Goal: Task Accomplishment & Management: Use online tool/utility

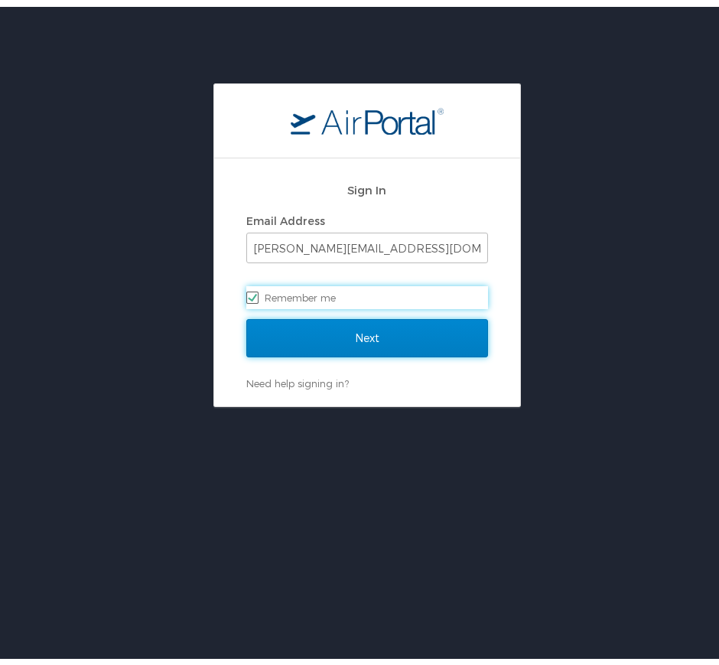
click at [380, 328] on input "Next" at bounding box center [367, 331] width 242 height 38
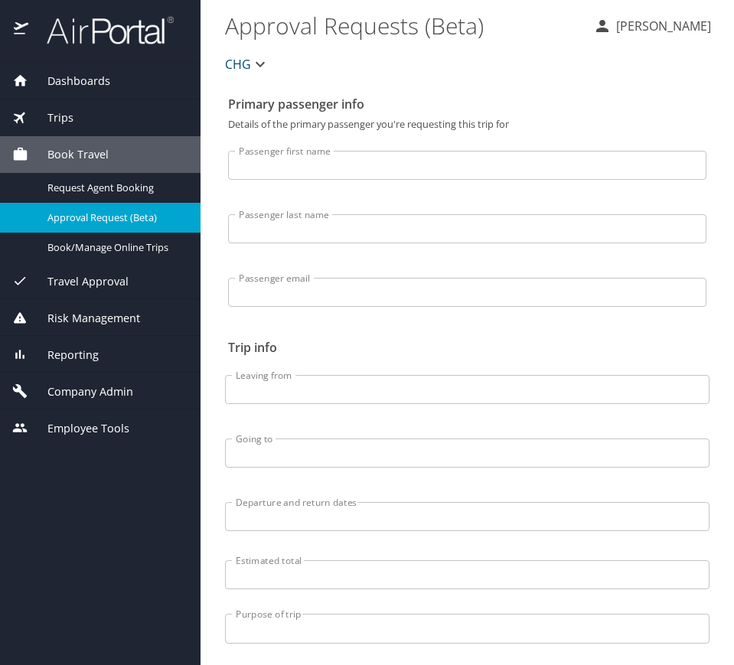
click at [103, 349] on div "Reporting" at bounding box center [100, 355] width 176 height 17
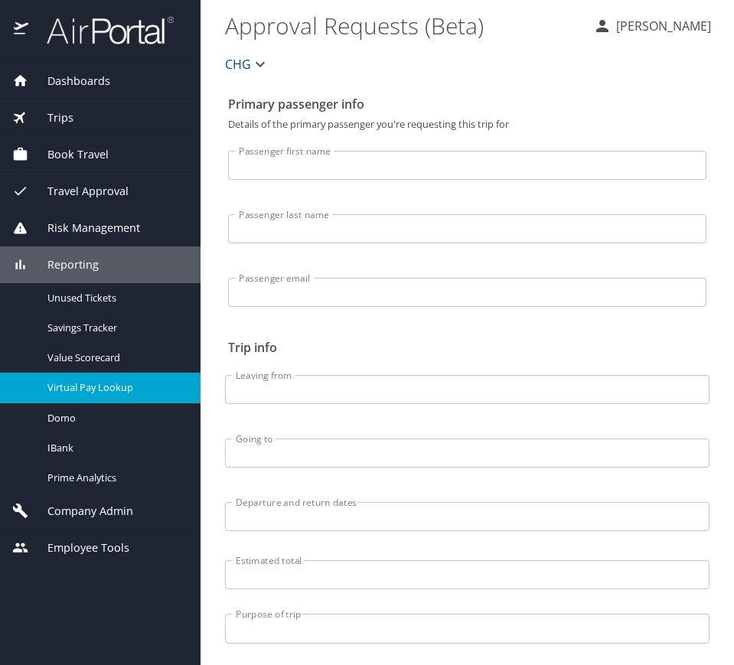
click at [110, 388] on span "Virtual Pay Lookup" at bounding box center [114, 387] width 135 height 15
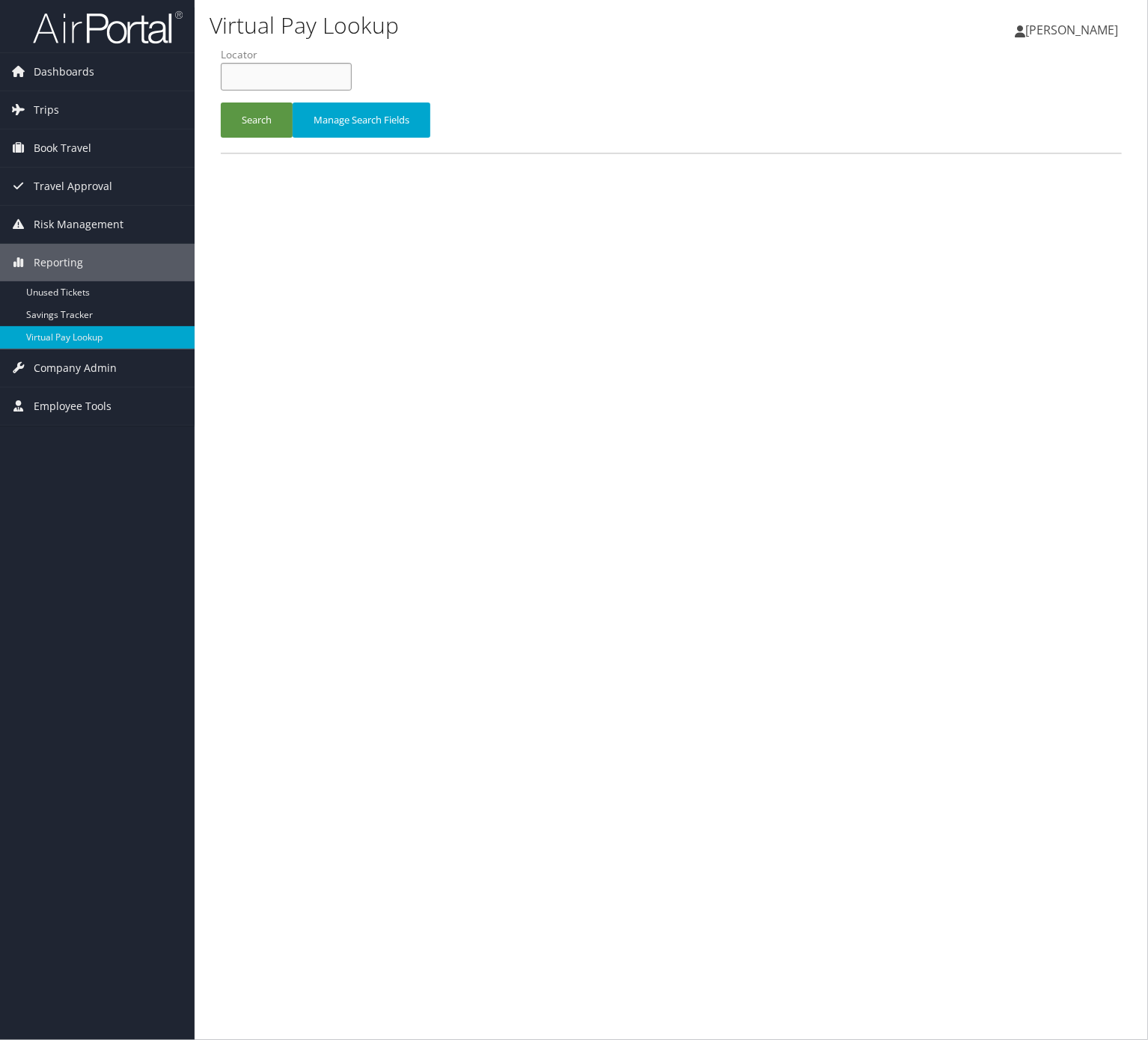
click at [241, 66] on input "text" at bounding box center [287, 76] width 131 height 27
paste input "SLZXYR"
click at [252, 109] on button "Search" at bounding box center [256, 120] width 71 height 35
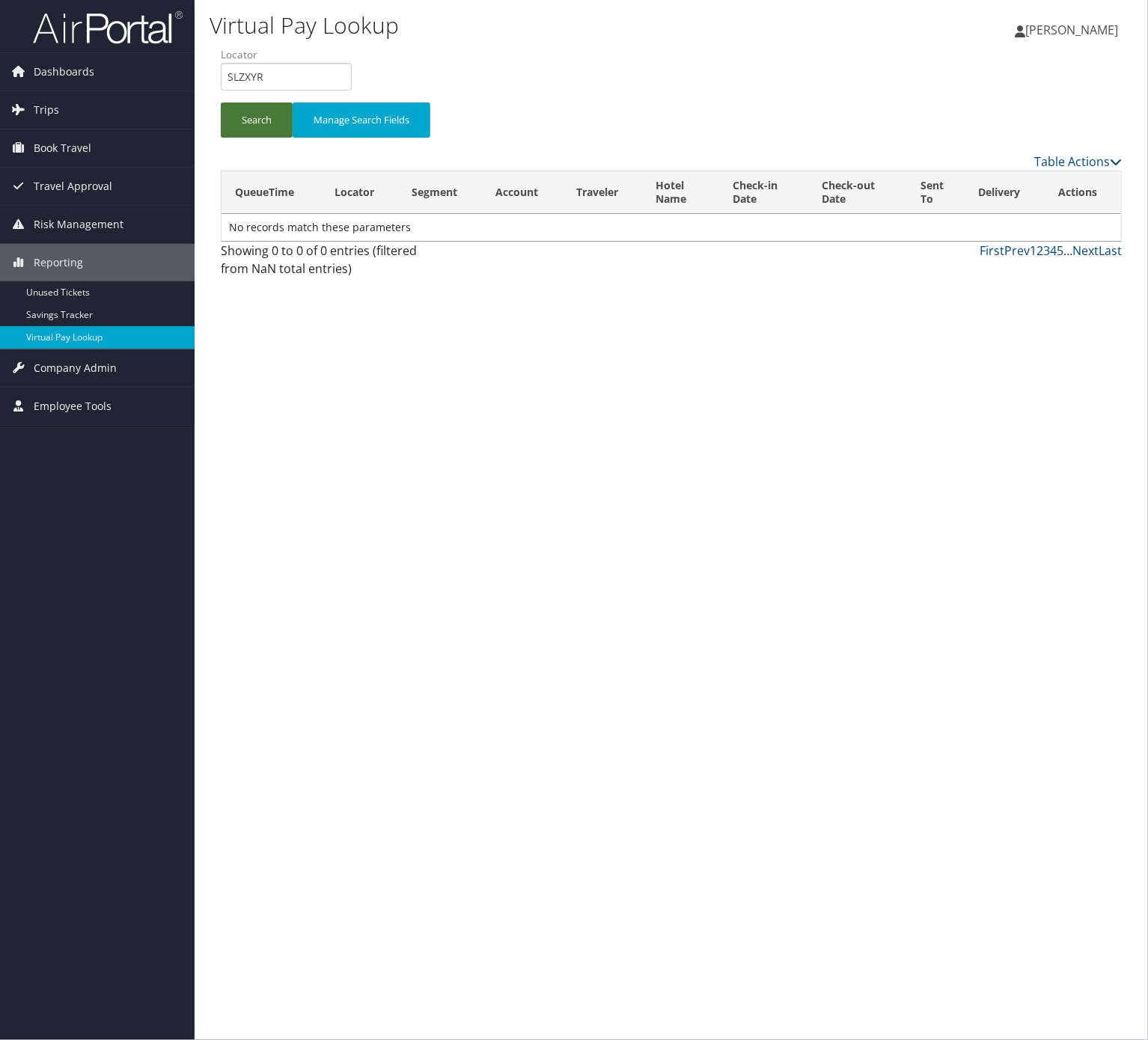
click at [273, 135] on button "Search" at bounding box center [256, 120] width 71 height 35
click at [320, 70] on input "SLZXYR" at bounding box center [287, 76] width 131 height 27
paste input "FBYSGA"
type input "FBYSGA"
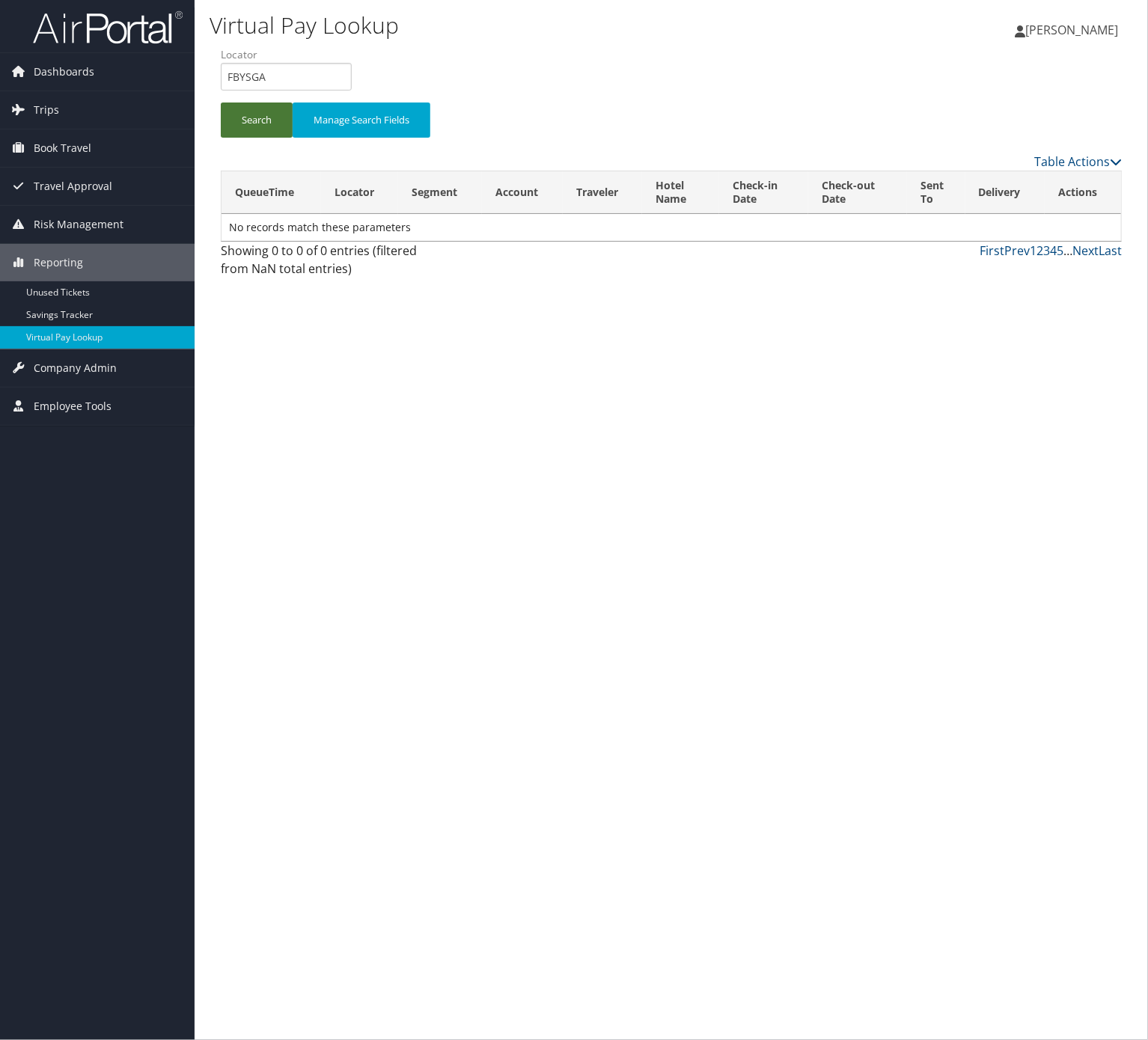
click at [260, 124] on button "Search" at bounding box center [256, 120] width 71 height 35
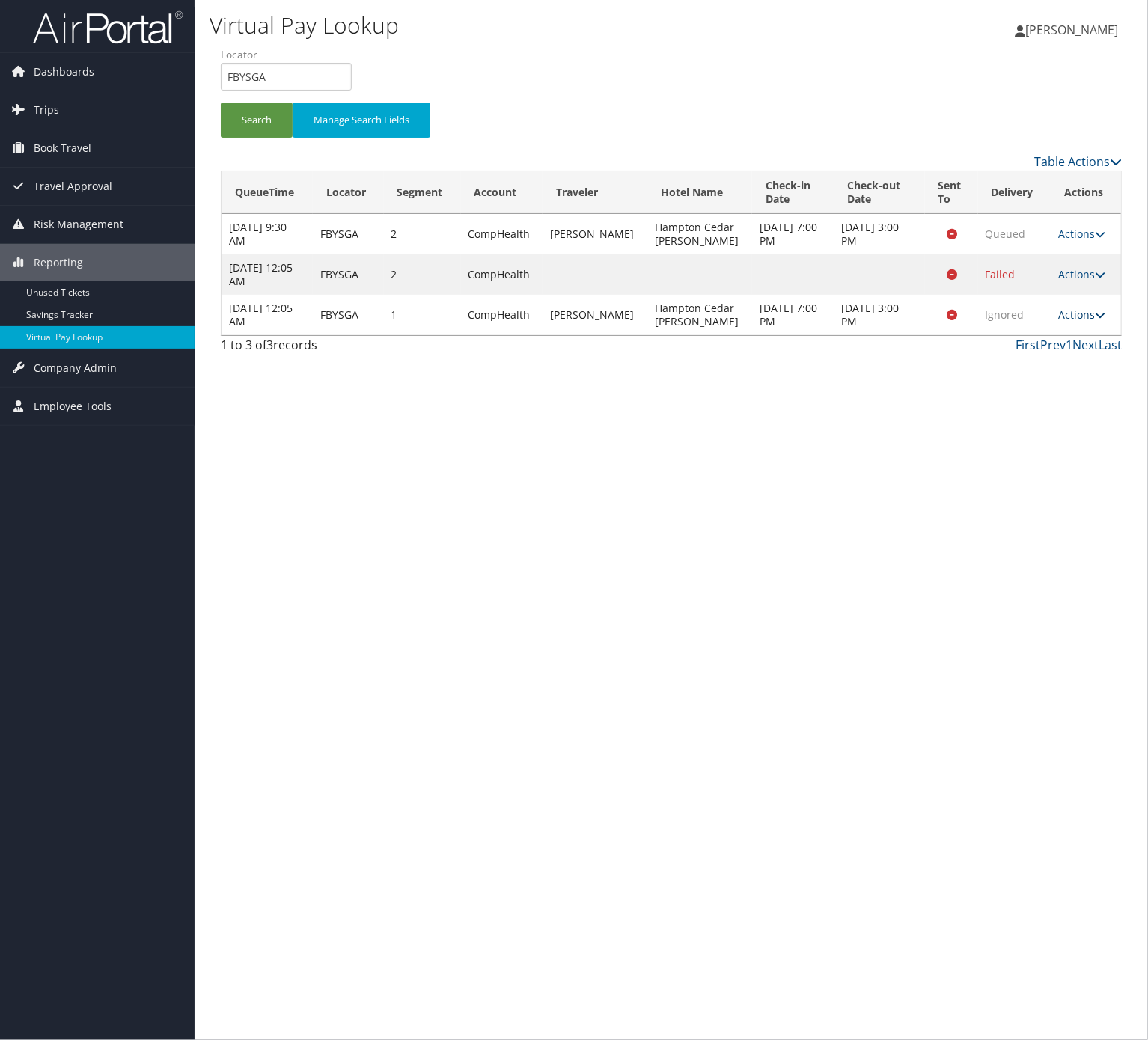
click at [1075, 322] on link "Actions" at bounding box center [1082, 315] width 47 height 15
click at [1046, 378] on link "Logs" at bounding box center [1048, 382] width 94 height 25
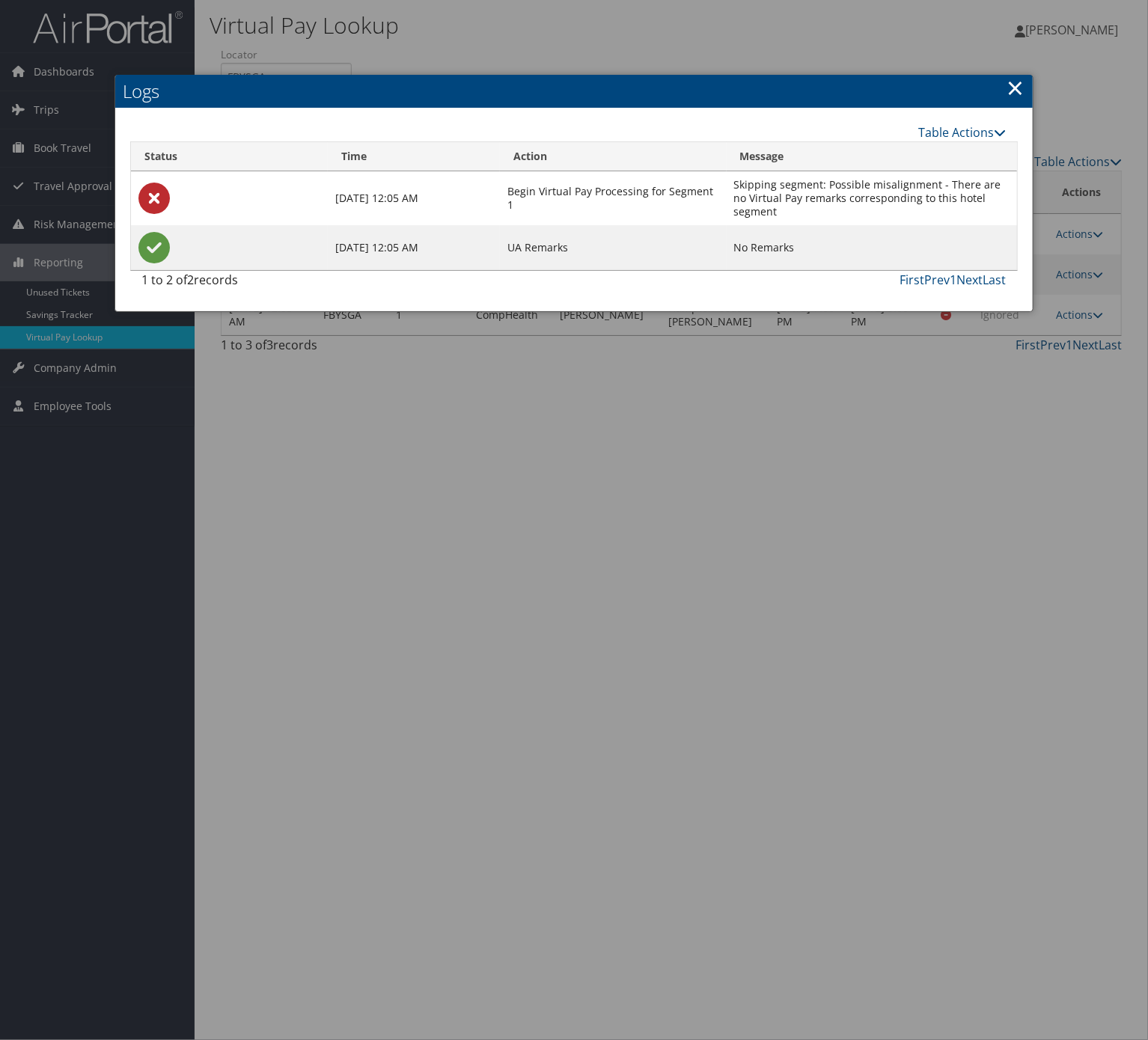
click at [1019, 89] on link "×" at bounding box center [1016, 87] width 18 height 30
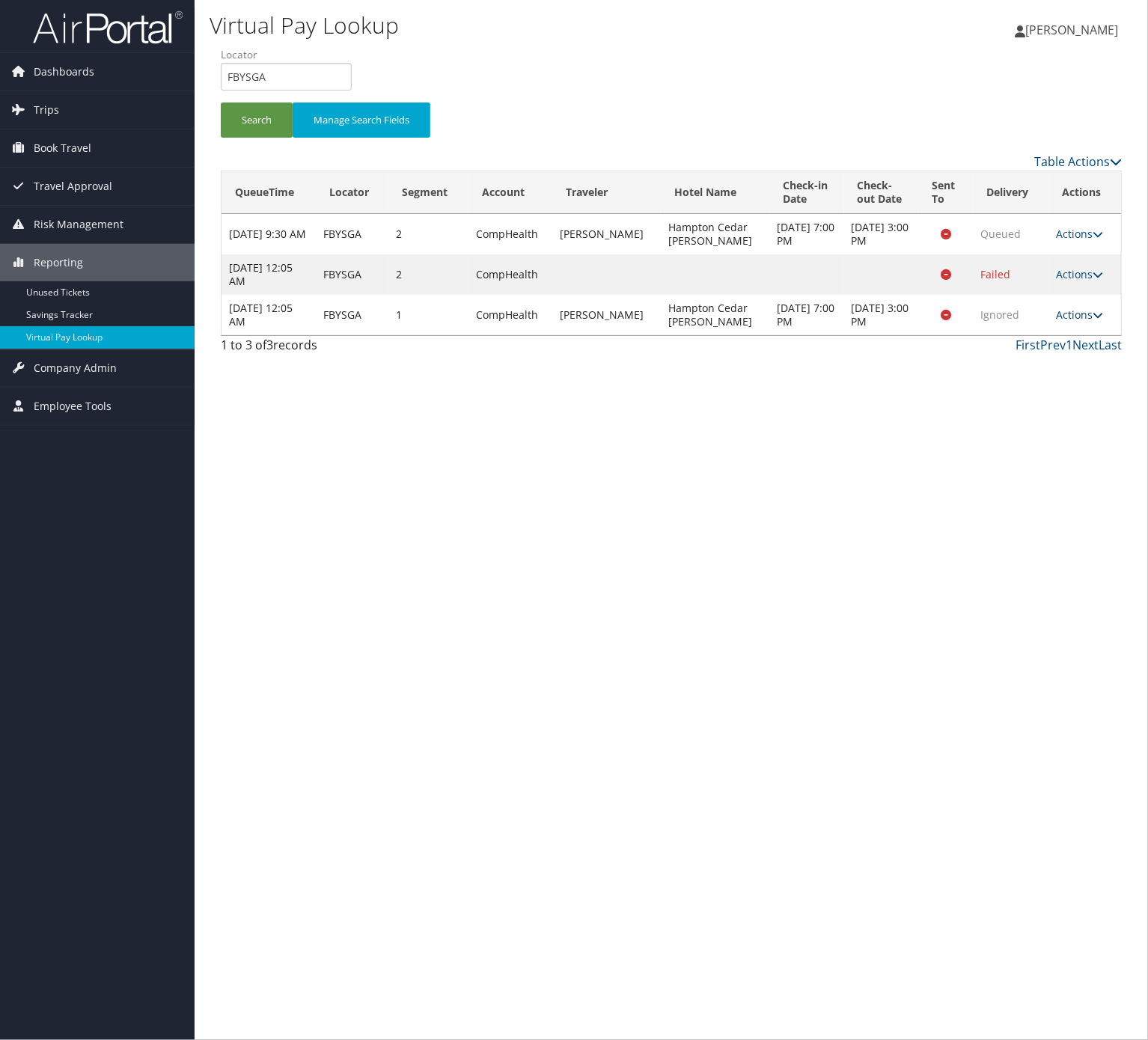
click at [1081, 310] on link "Actions" at bounding box center [1081, 315] width 47 height 15
click at [1090, 338] on link "Resend" at bounding box center [1047, 336] width 94 height 25
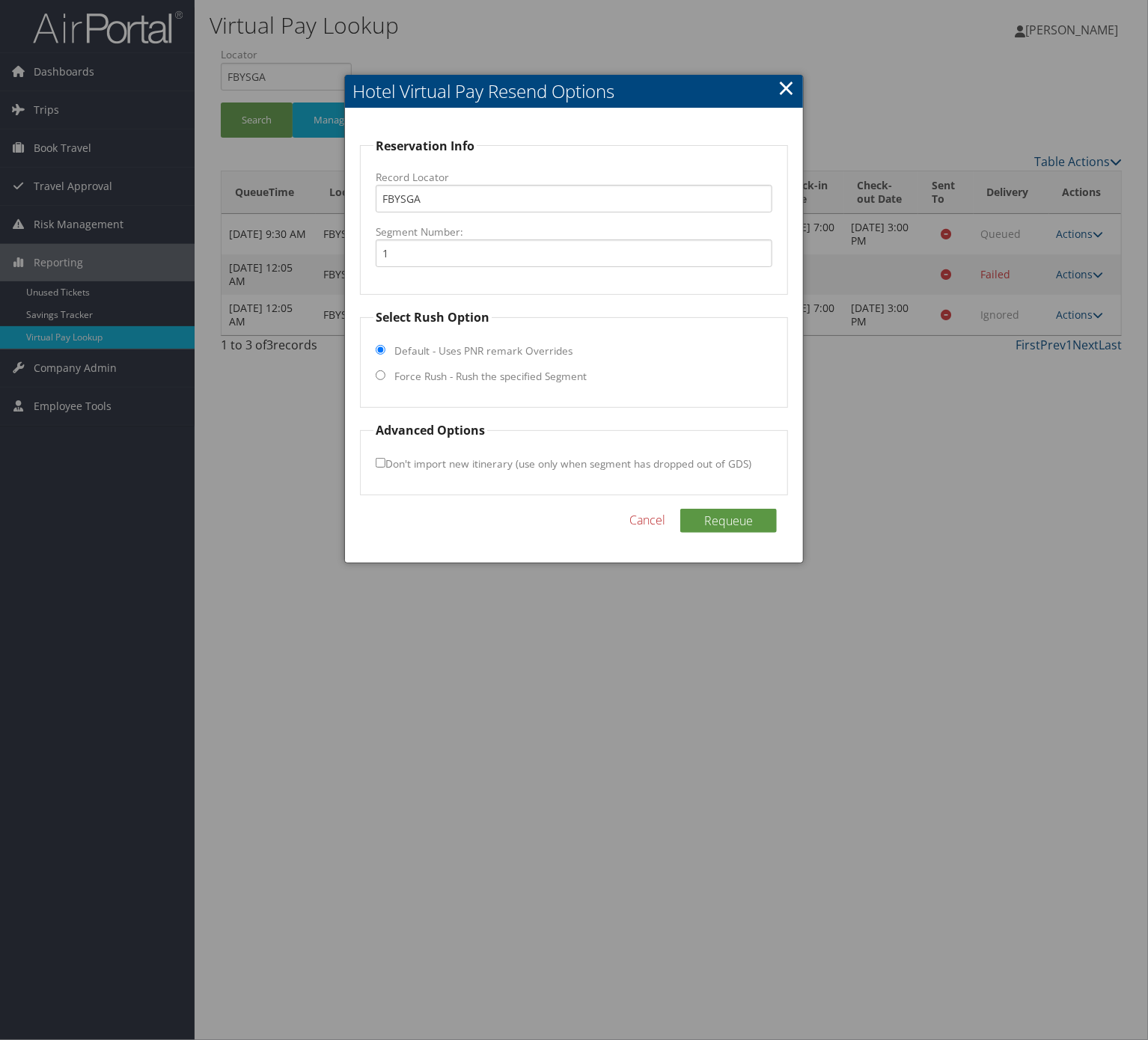
drag, startPoint x: 481, startPoint y: 390, endPoint x: 477, endPoint y: 370, distance: 20.4
click at [479, 384] on fieldset "Select Rush Option Default - Uses PNR remark Overrides Force Rush - Rush the sp…" at bounding box center [574, 358] width 428 height 100
click at [476, 369] on label "Force Rush - Rush the specified Segment" at bounding box center [490, 375] width 193 height 15
click at [385, 370] on input "Force Rush - Rush the specified Segment" at bounding box center [380, 375] width 10 height 10
radio input "true"
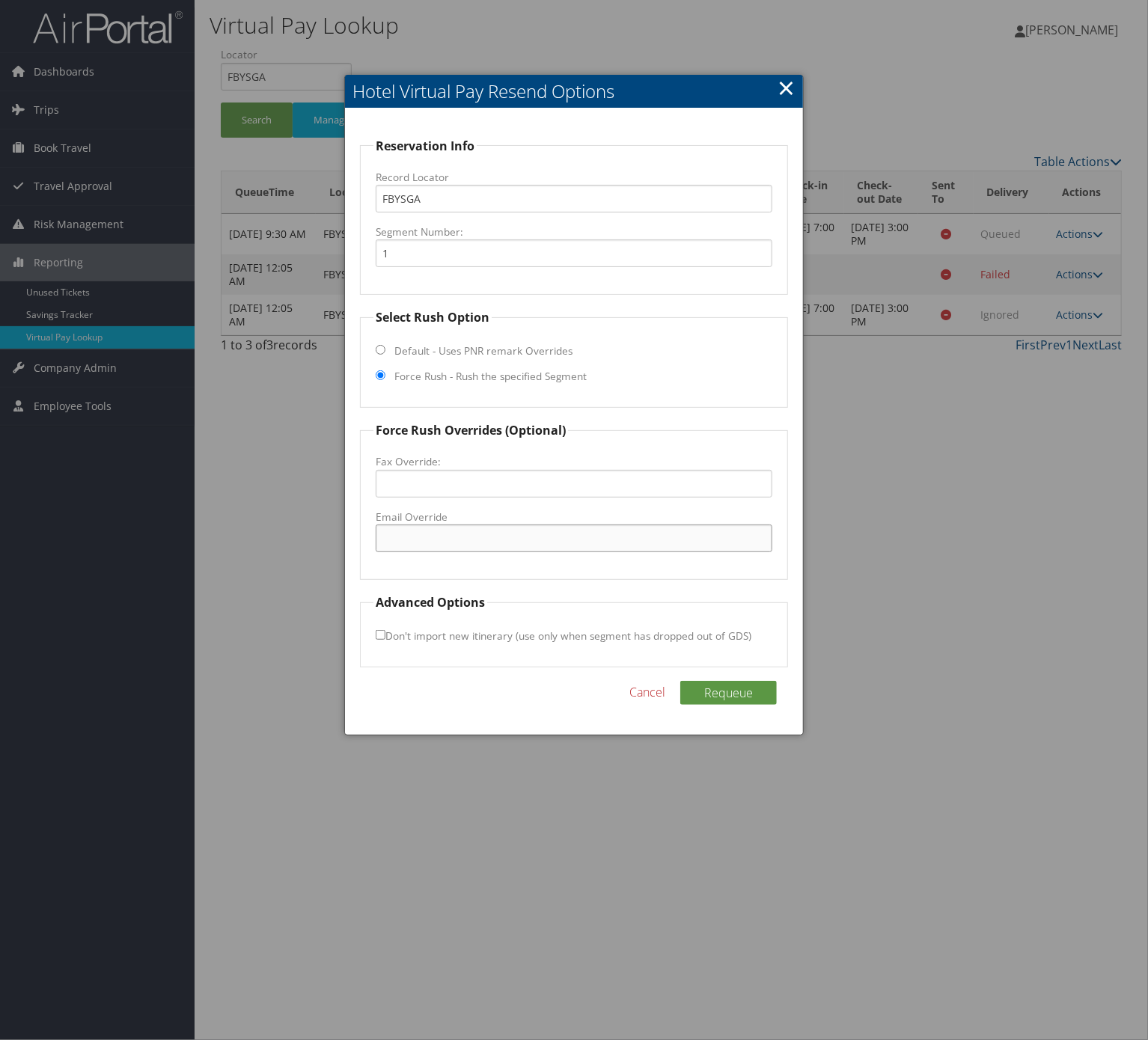
click at [448, 534] on input "Email Override" at bounding box center [574, 539] width 397 height 27
paste input "hamptoninncedarpark@gmail.com"
type input "hamptoninncedarpark@gmail.com"
click at [743, 702] on button "Requeue" at bounding box center [729, 693] width 97 height 23
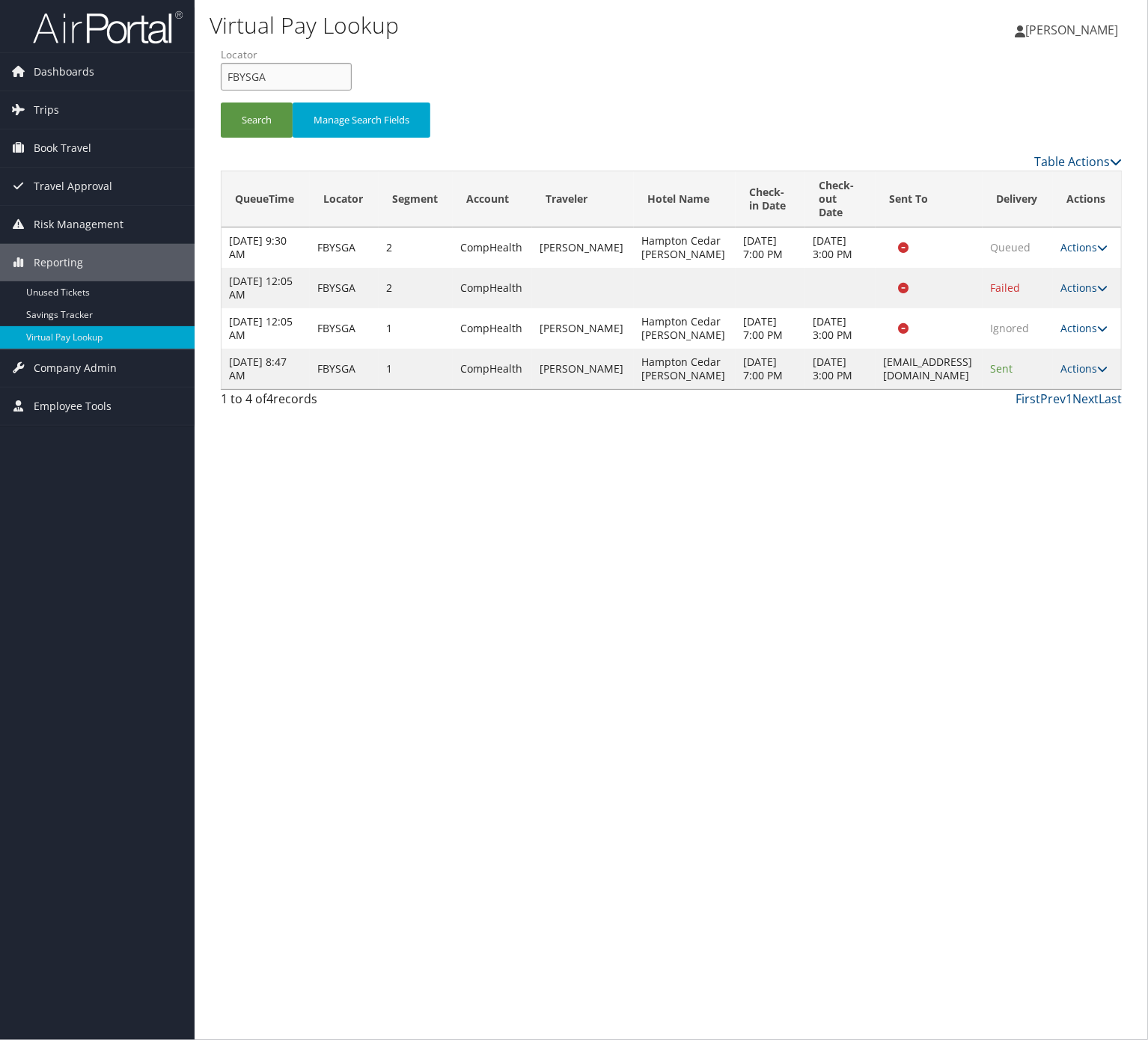
click at [308, 71] on input "FBYSGA" at bounding box center [287, 76] width 131 height 27
paste input "OCMPDR"
type input "OCMPDR"
click at [266, 120] on button "Search" at bounding box center [256, 120] width 71 height 35
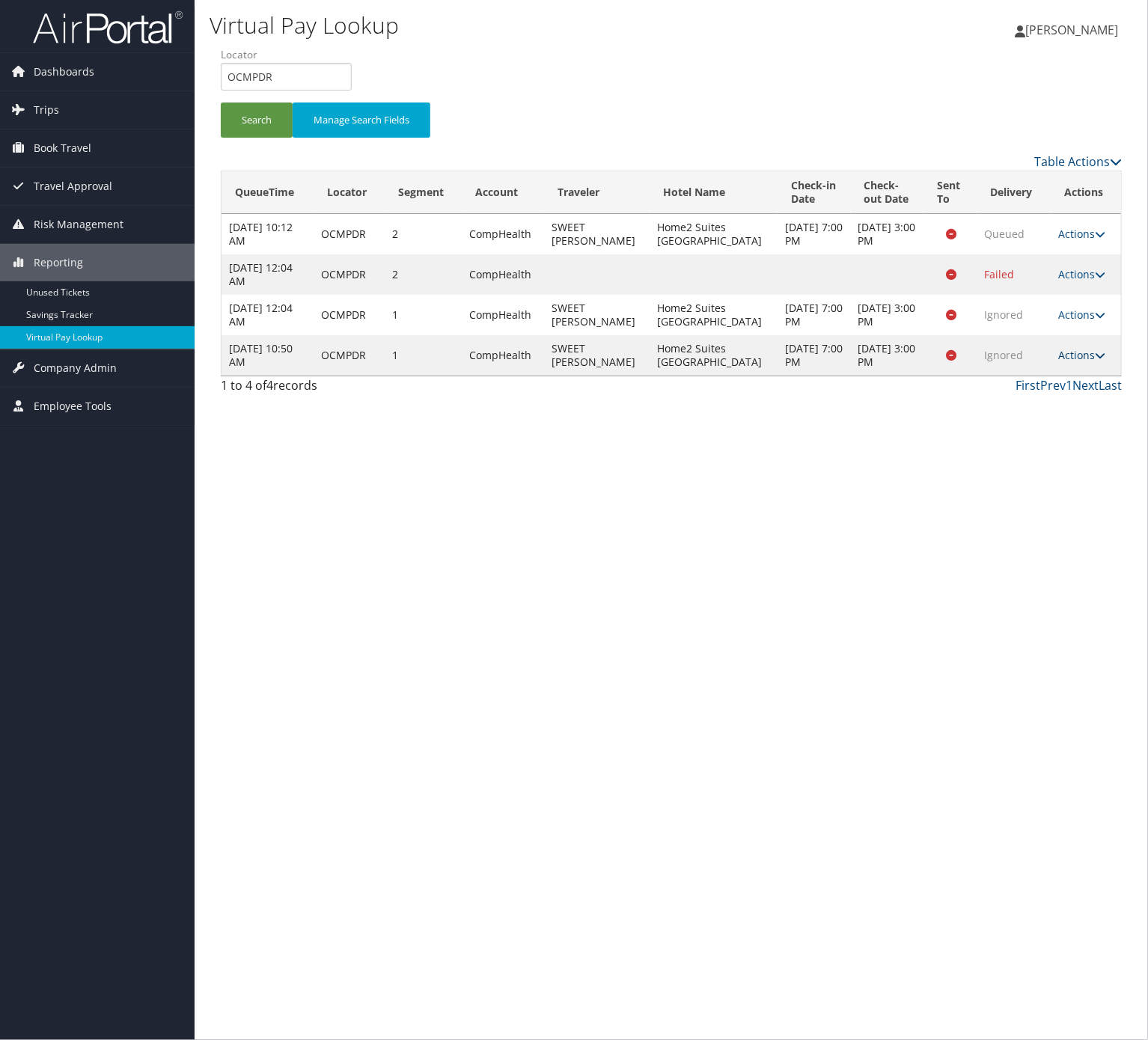
click at [1095, 361] on icon at bounding box center [1100, 355] width 11 height 11
click at [1061, 419] on link "Resend" at bounding box center [1047, 411] width 94 height 25
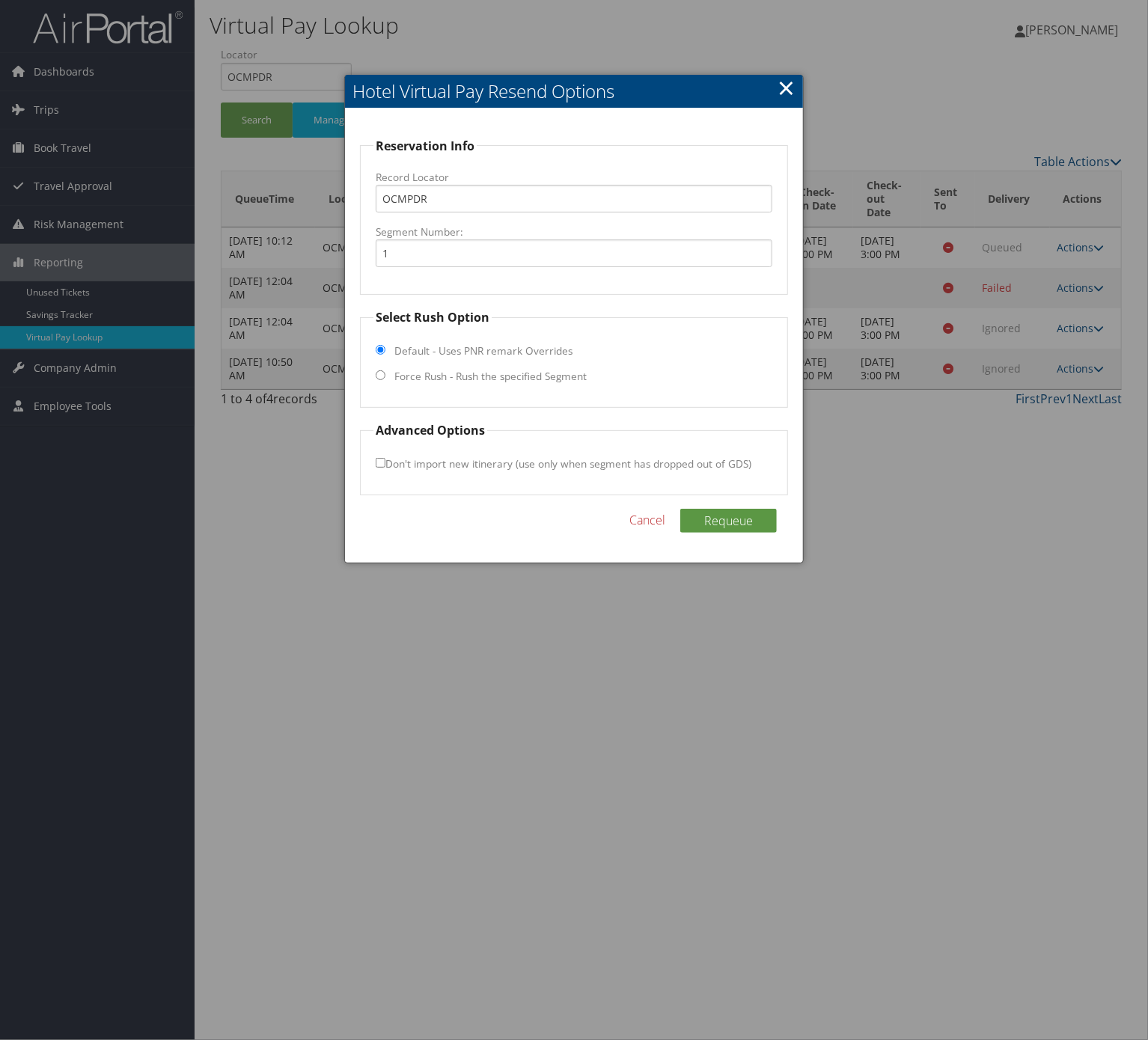
click at [443, 374] on label "Force Rush - Rush the specified Segment" at bounding box center [490, 375] width 193 height 15
click at [385, 374] on input "Force Rush - Rush the specified Segment" at bounding box center [380, 375] width 10 height 10
radio input "true"
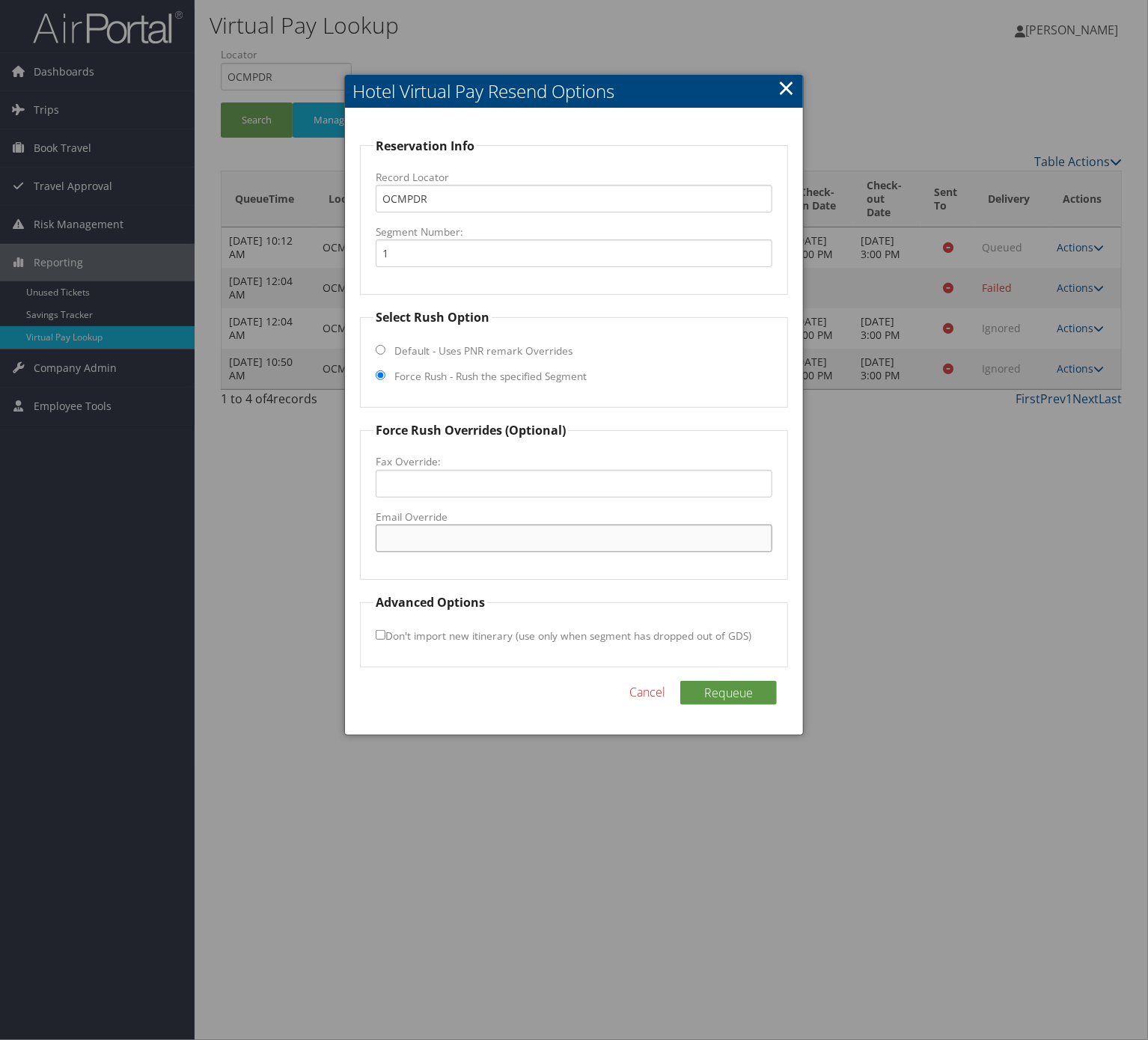
click at [488, 549] on input "Email Override" at bounding box center [574, 539] width 397 height 27
paste input "fsdmc@brandthg.com"
type input "fsdmc@brandthg.com"
click at [743, 696] on button "Requeue" at bounding box center [729, 693] width 97 height 23
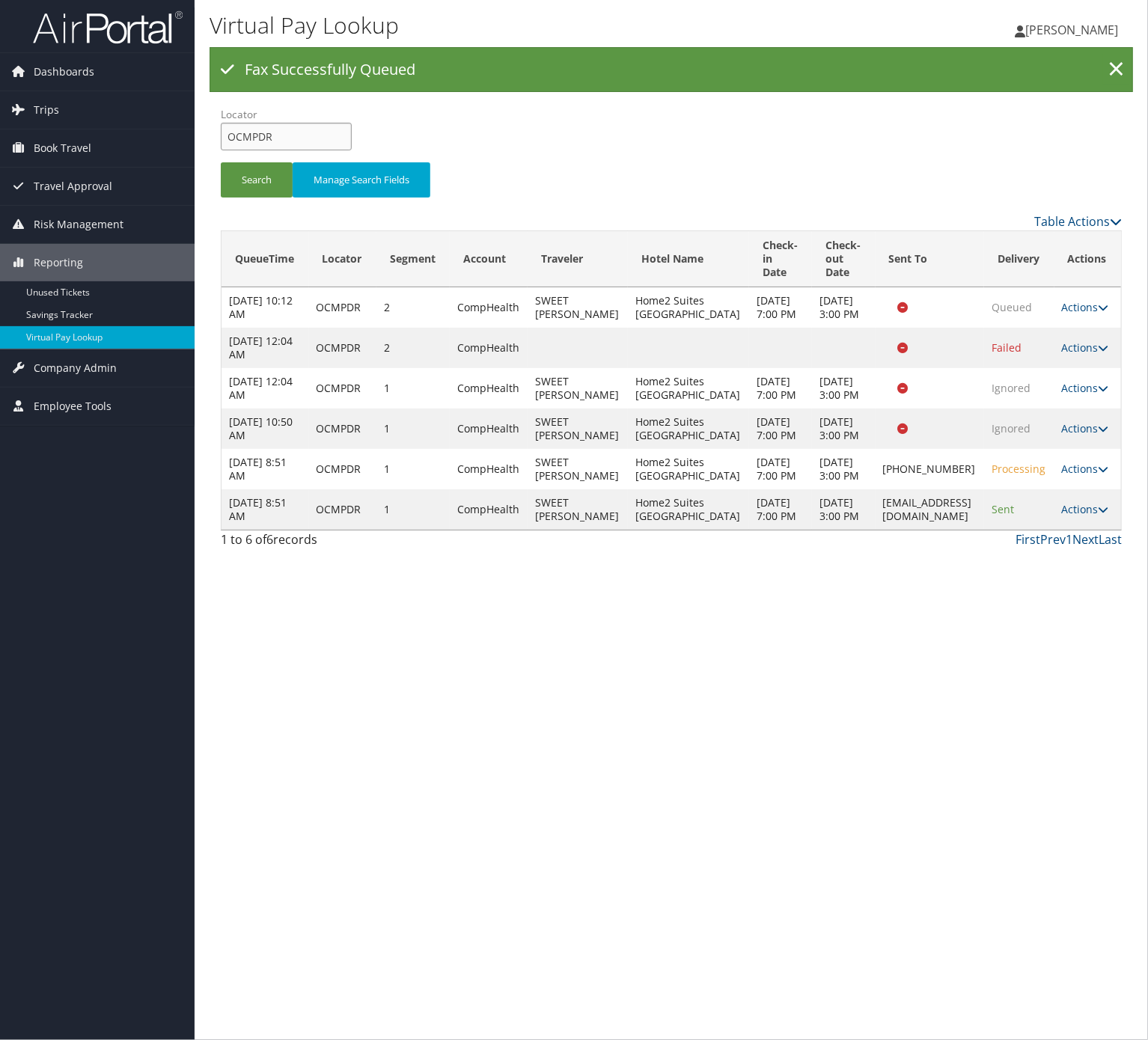
click at [287, 142] on input "OCMPDR" at bounding box center [287, 137] width 131 height 27
paste input "LUWGDD"
type input "LUWGDD"
click at [250, 180] on button "Search" at bounding box center [256, 180] width 71 height 35
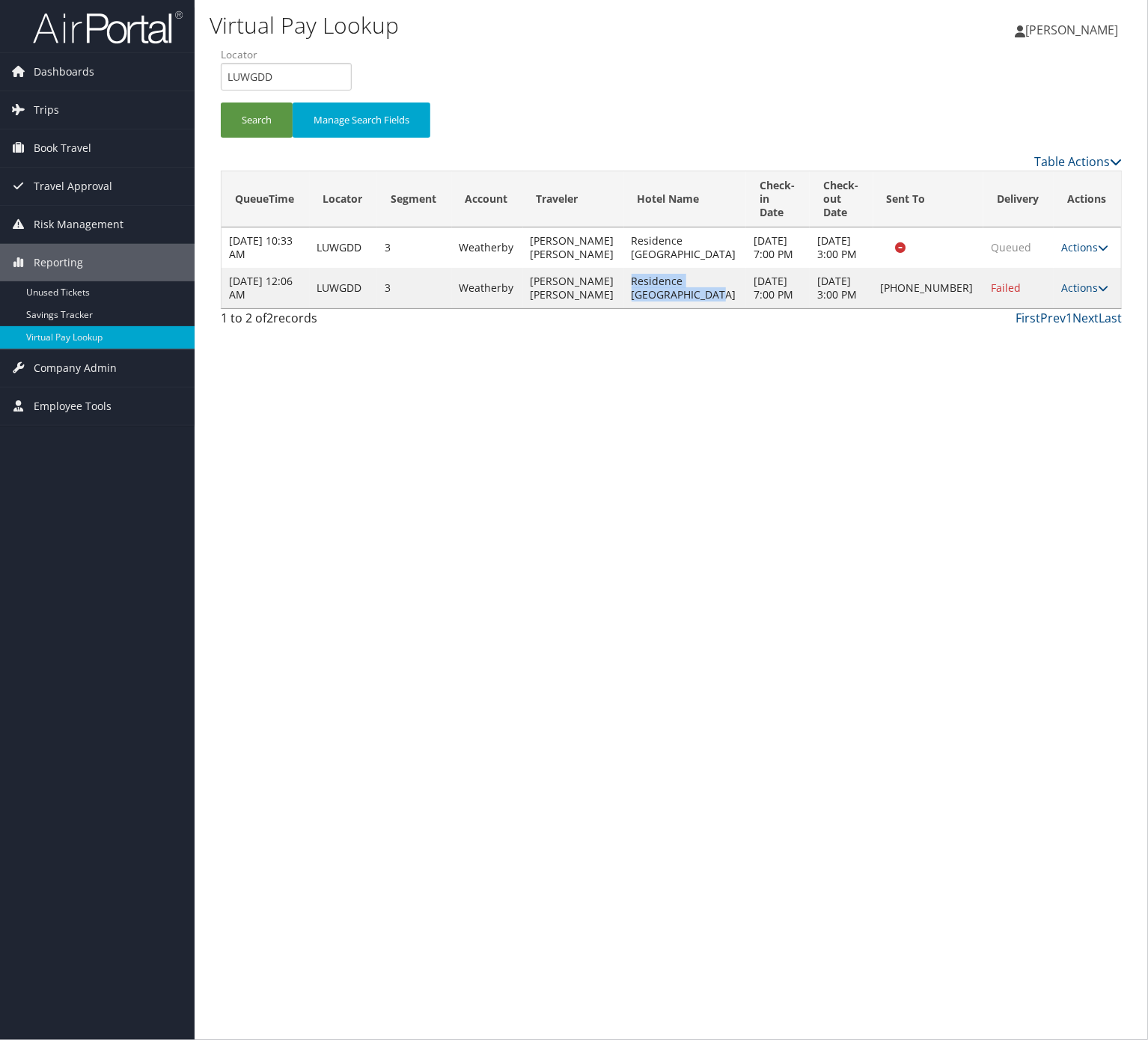
drag, startPoint x: 720, startPoint y: 300, endPoint x: 662, endPoint y: 286, distance: 59.7
click at [662, 286] on td "Residence Inn Bwi Airport" at bounding box center [685, 287] width 123 height 40
copy td "Residence Inn Bwi Airport"
click at [1098, 293] on icon at bounding box center [1103, 287] width 11 height 11
click at [1063, 344] on link "Logs" at bounding box center [1030, 342] width 128 height 25
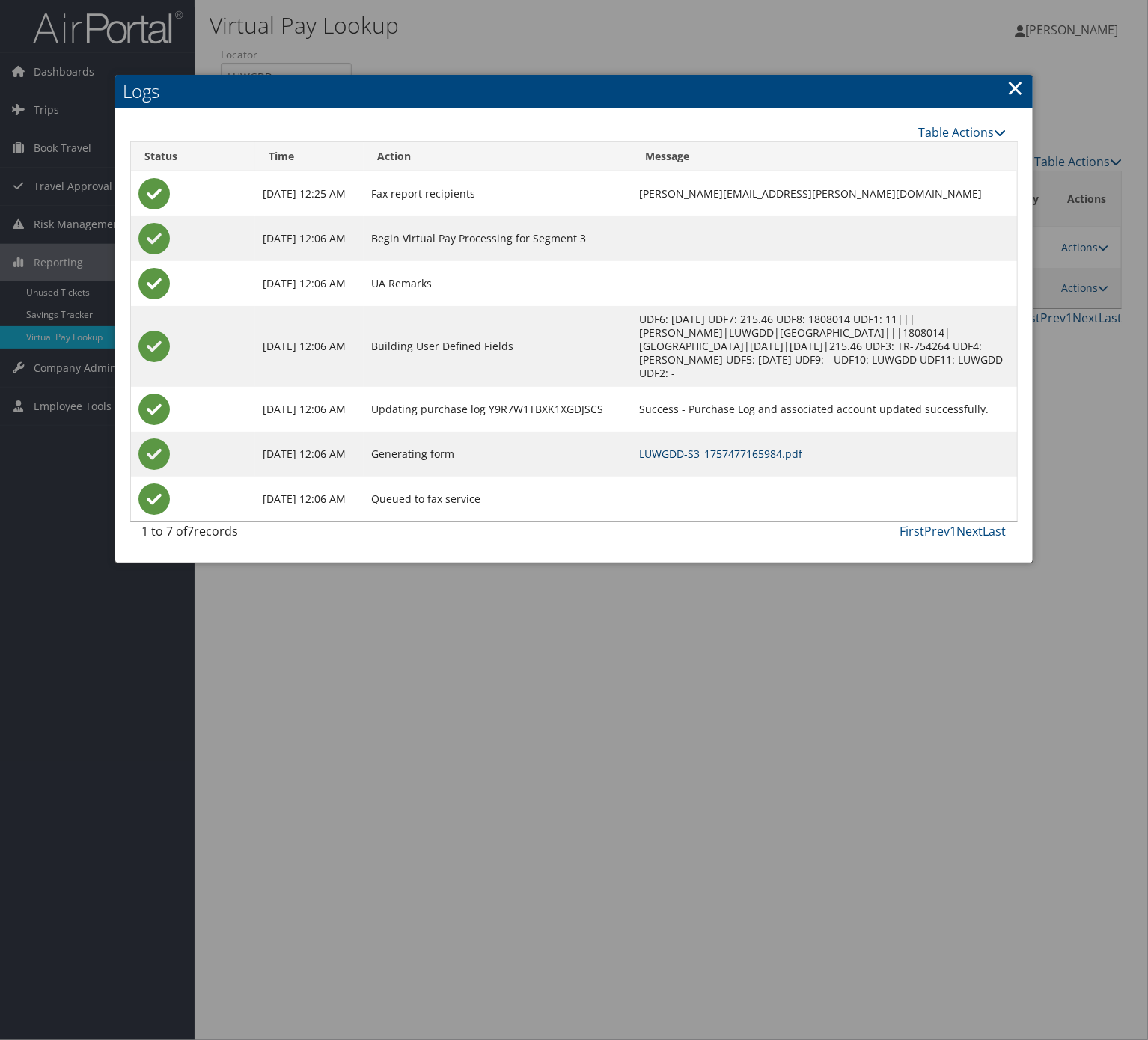
click at [737, 447] on link "LUWGDD-S3_1757477165984.pdf" at bounding box center [721, 454] width 163 height 15
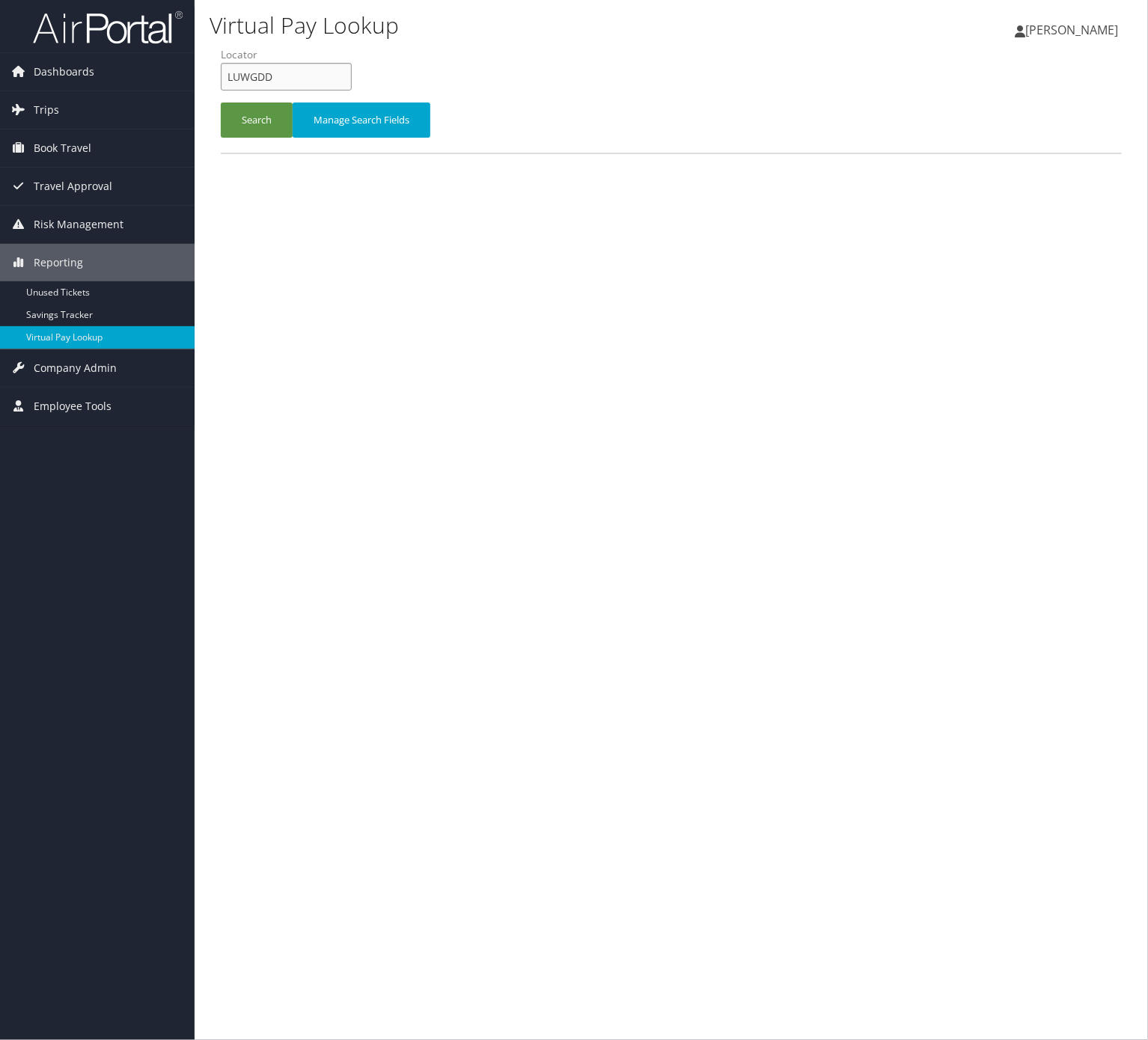
click at [318, 76] on input "LUWGDD" at bounding box center [287, 76] width 131 height 27
paste input "GLQMS"
type input "GLQMSD"
click at [264, 120] on button "Search" at bounding box center [256, 120] width 71 height 35
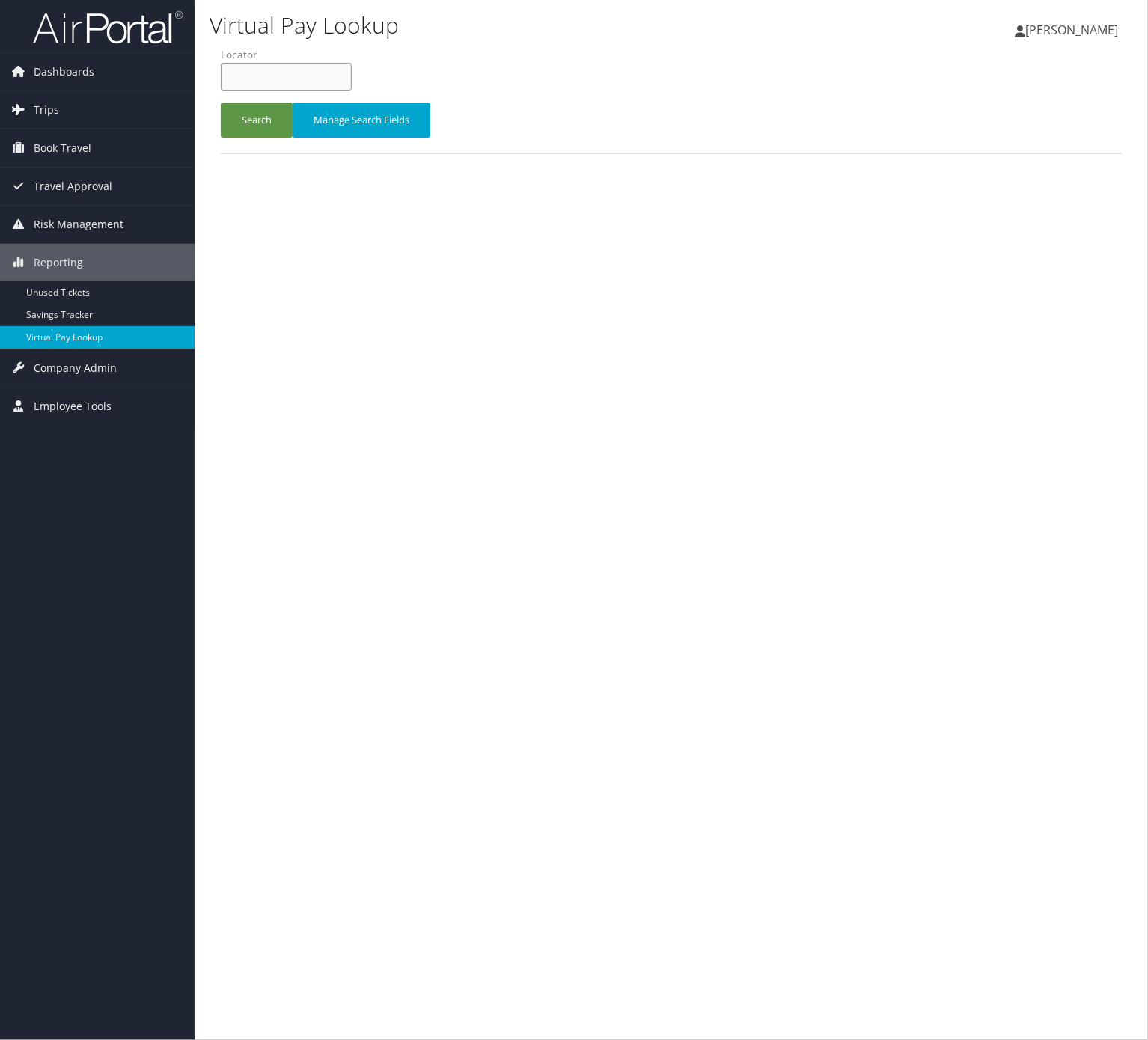
click at [262, 66] on input "text" at bounding box center [287, 76] width 131 height 27
paste input "GLQMSD"
type input "GLQMSD"
click at [276, 119] on button "Search" at bounding box center [256, 120] width 71 height 35
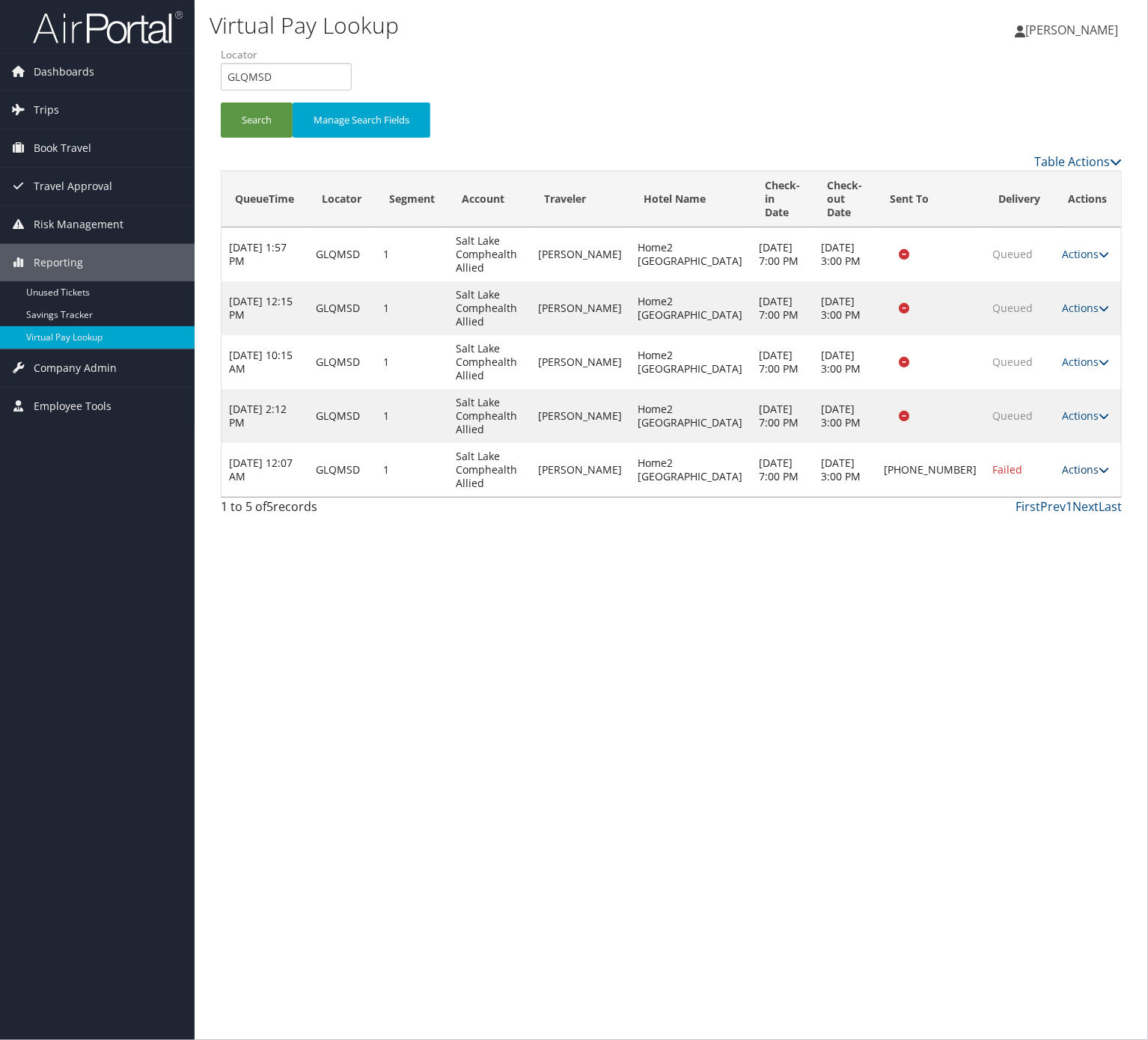
click at [1068, 462] on link "Actions" at bounding box center [1085, 469] width 47 height 15
click at [1064, 499] on link "Logs" at bounding box center [1029, 503] width 128 height 25
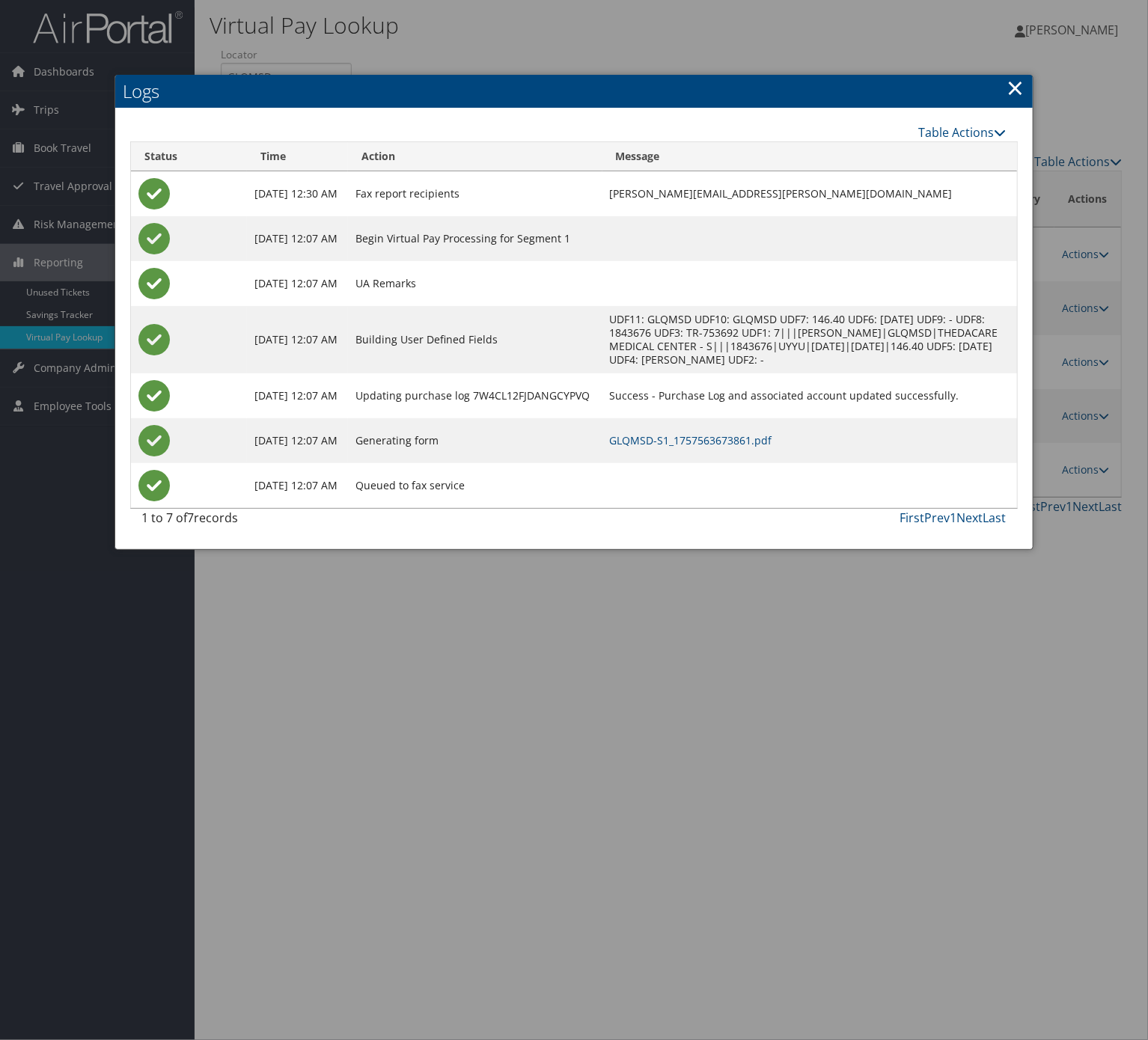
click at [661, 426] on td "GLQMSD-S1_1757563673861.pdf" at bounding box center [810, 441] width 415 height 45
click at [665, 438] on link "GLQMSD-S1_1757563673861.pdf" at bounding box center [691, 440] width 162 height 15
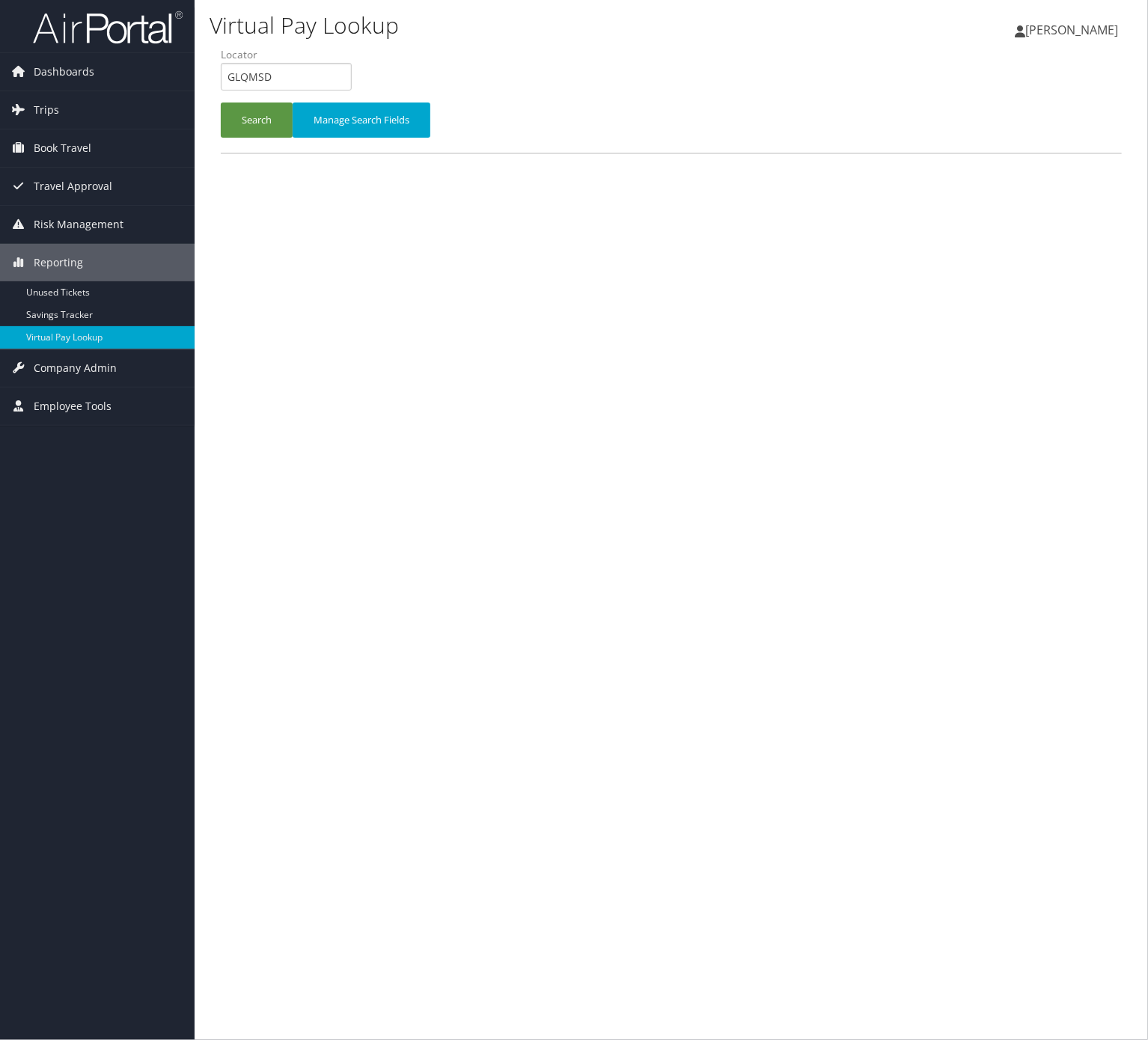
click at [311, 76] on input "GLQMSD" at bounding box center [287, 76] width 131 height 27
type input "EVEOMC"
click at [260, 127] on button "Search" at bounding box center [256, 120] width 71 height 35
click at [292, 76] on input "text" at bounding box center [287, 76] width 131 height 27
paste input "EVEOMC"
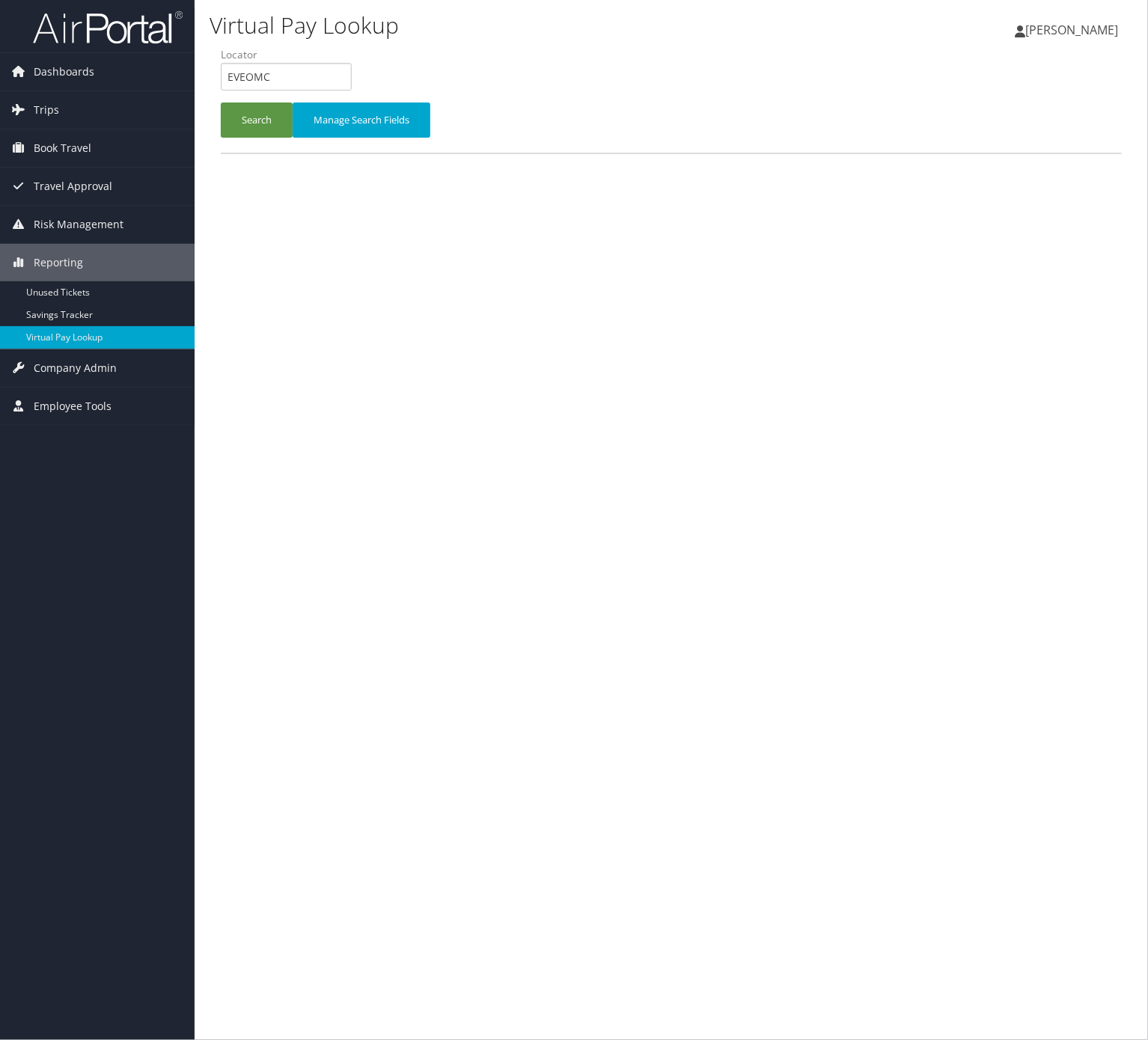
click at [250, 152] on table at bounding box center [672, 153] width 902 height 2
click at [263, 127] on button "Search" at bounding box center [256, 120] width 71 height 35
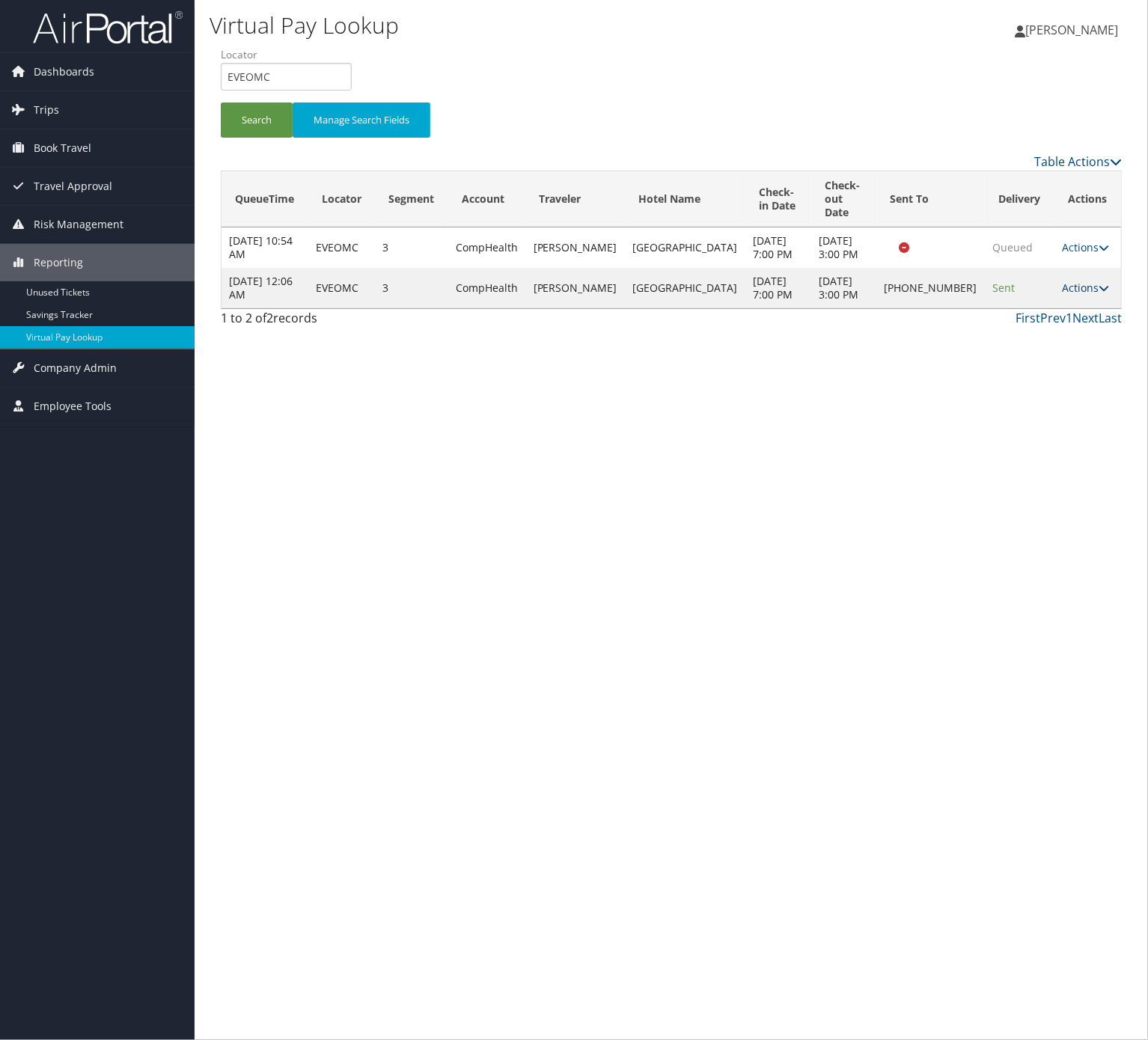
click at [1071, 290] on link "Actions" at bounding box center [1085, 287] width 47 height 15
click at [290, 91] on li "Locator EVEOMC" at bounding box center [291, 74] width 142 height 55
click at [290, 76] on input "EVEOMC" at bounding box center [287, 76] width 131 height 27
paste input "JCSKX"
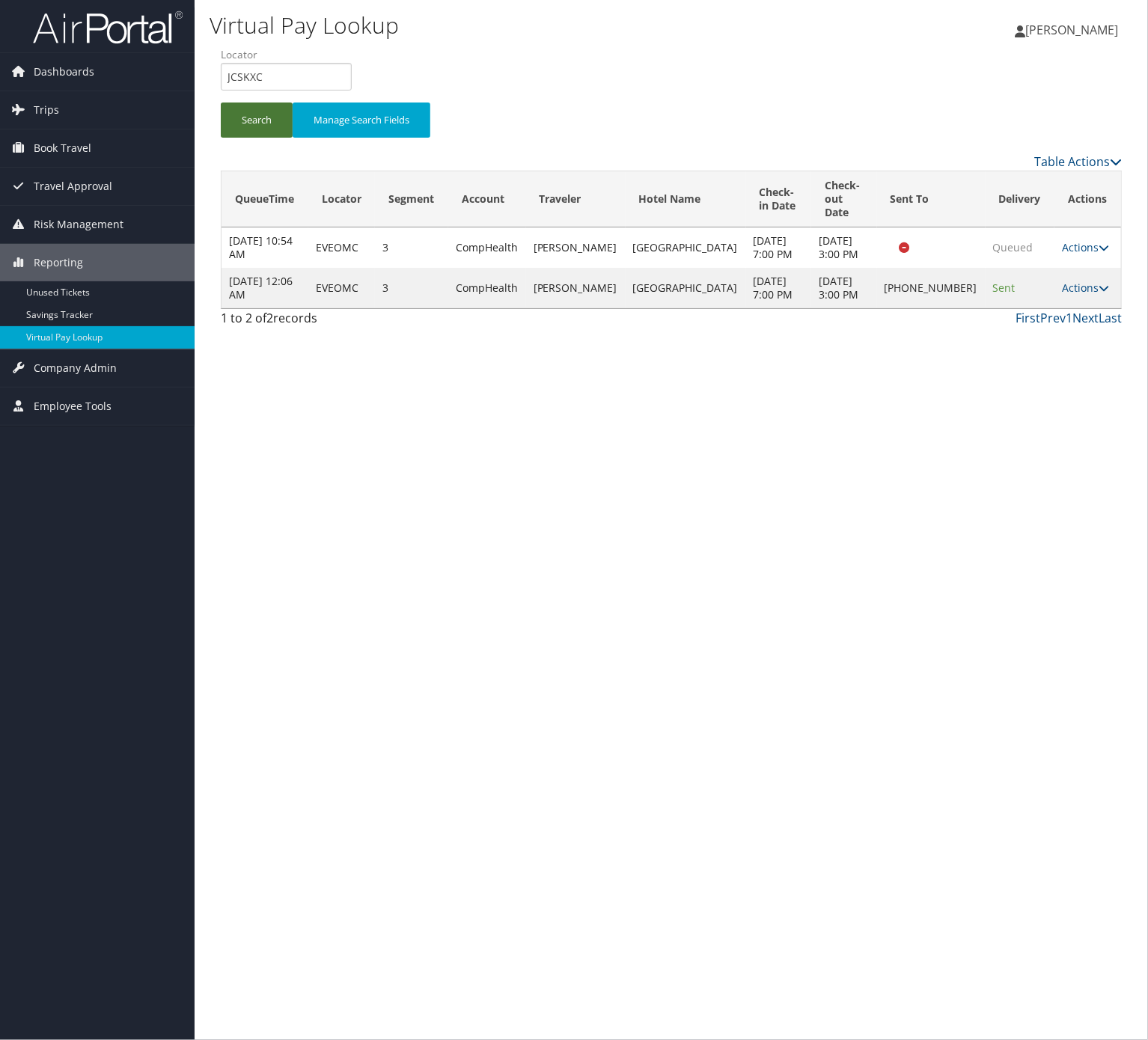
click at [276, 108] on button "Search" at bounding box center [256, 120] width 71 height 35
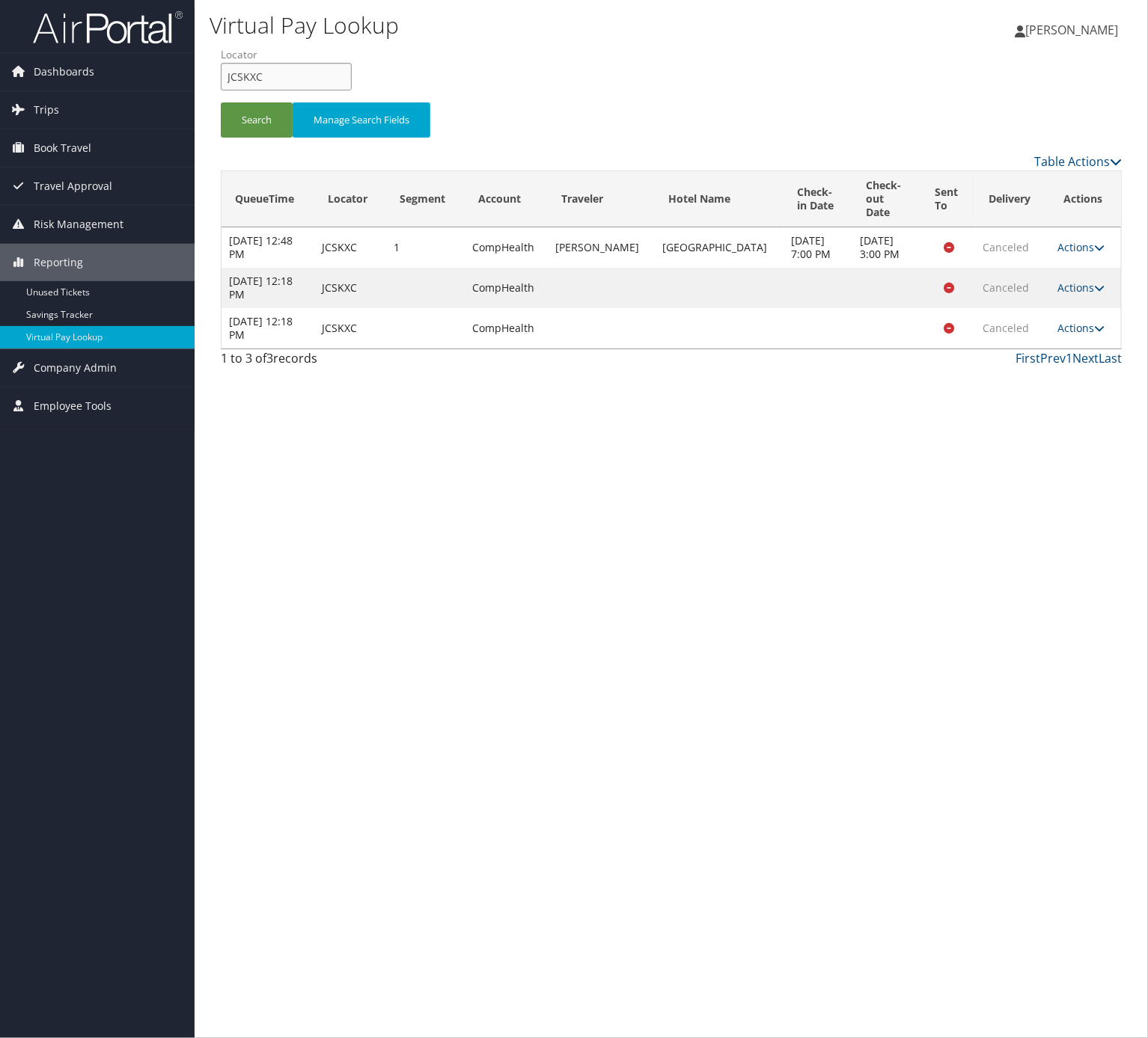
click at [279, 73] on input "JCSKXC" at bounding box center [287, 76] width 131 height 27
paste input "IMMAGE"
type input "IMMAGE"
click at [256, 114] on button "Search" at bounding box center [256, 120] width 71 height 35
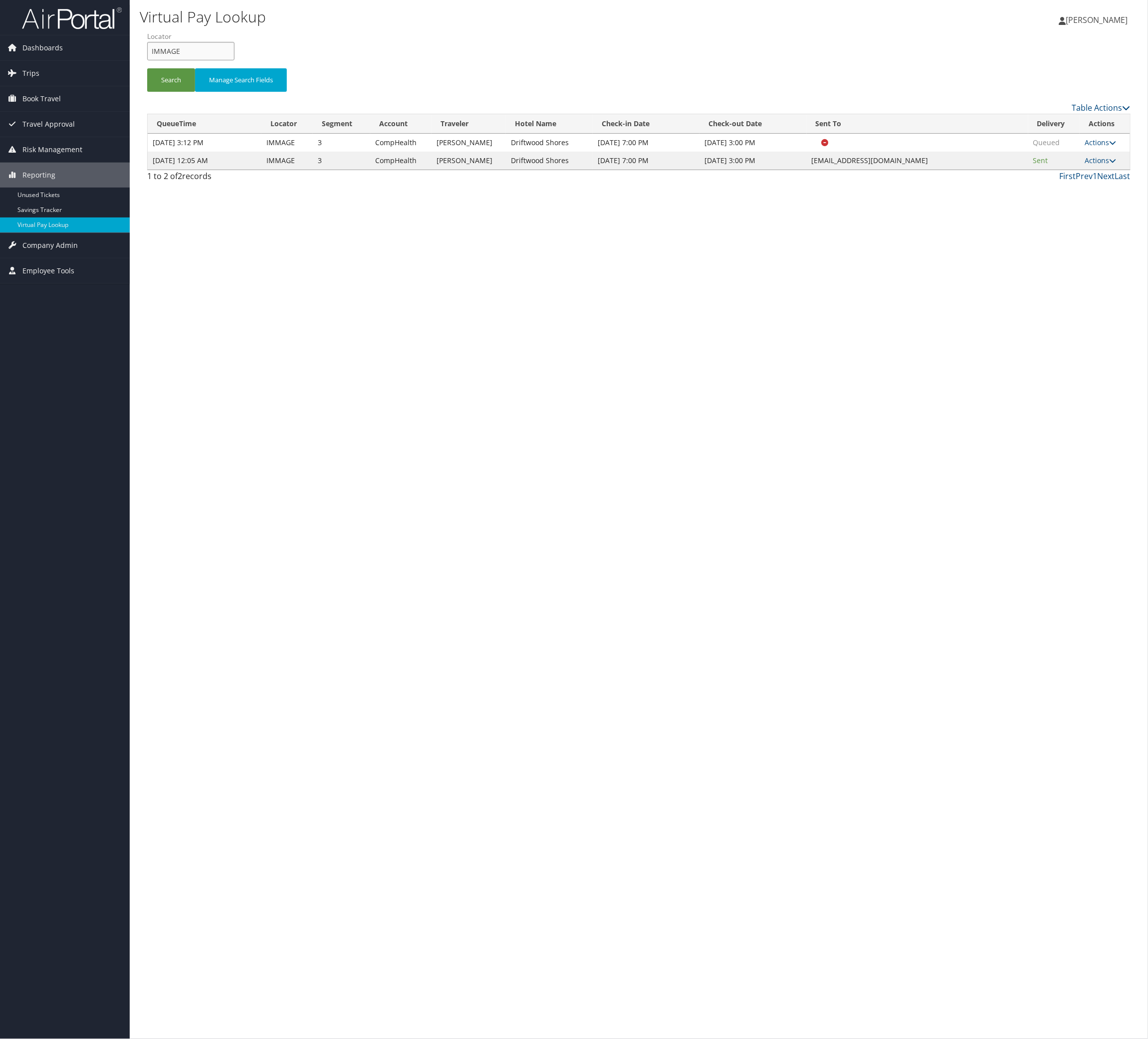
click at [175, 56] on input "IMMAGE" at bounding box center [191, 51] width 87 height 18
paste input "CLVRJU"
click at [166, 86] on button "Search" at bounding box center [171, 80] width 48 height 23
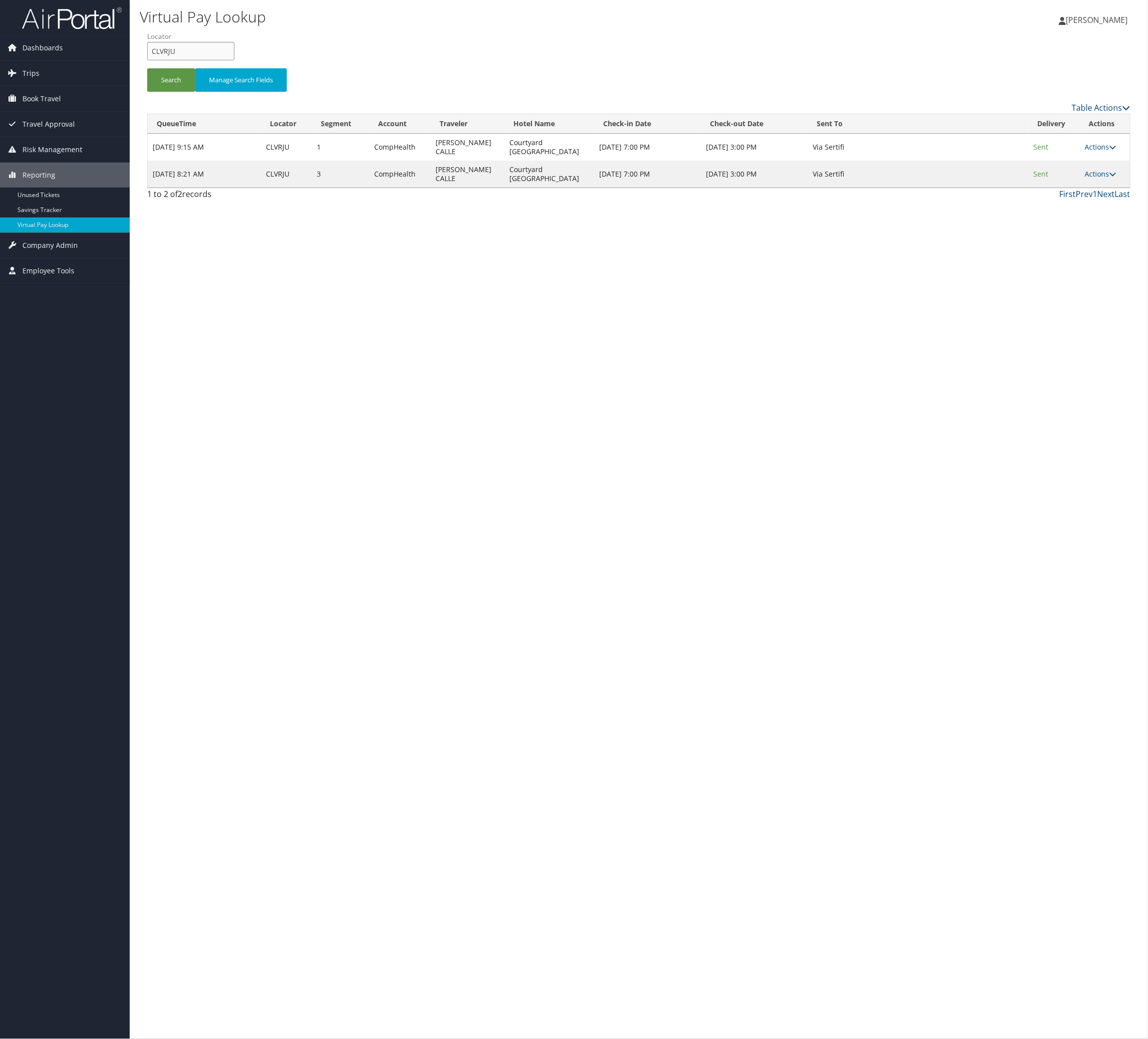
click at [211, 51] on input "CLVRJU" at bounding box center [191, 51] width 87 height 18
paste input "JDIMB"
click at [164, 78] on button "Search" at bounding box center [171, 80] width 48 height 23
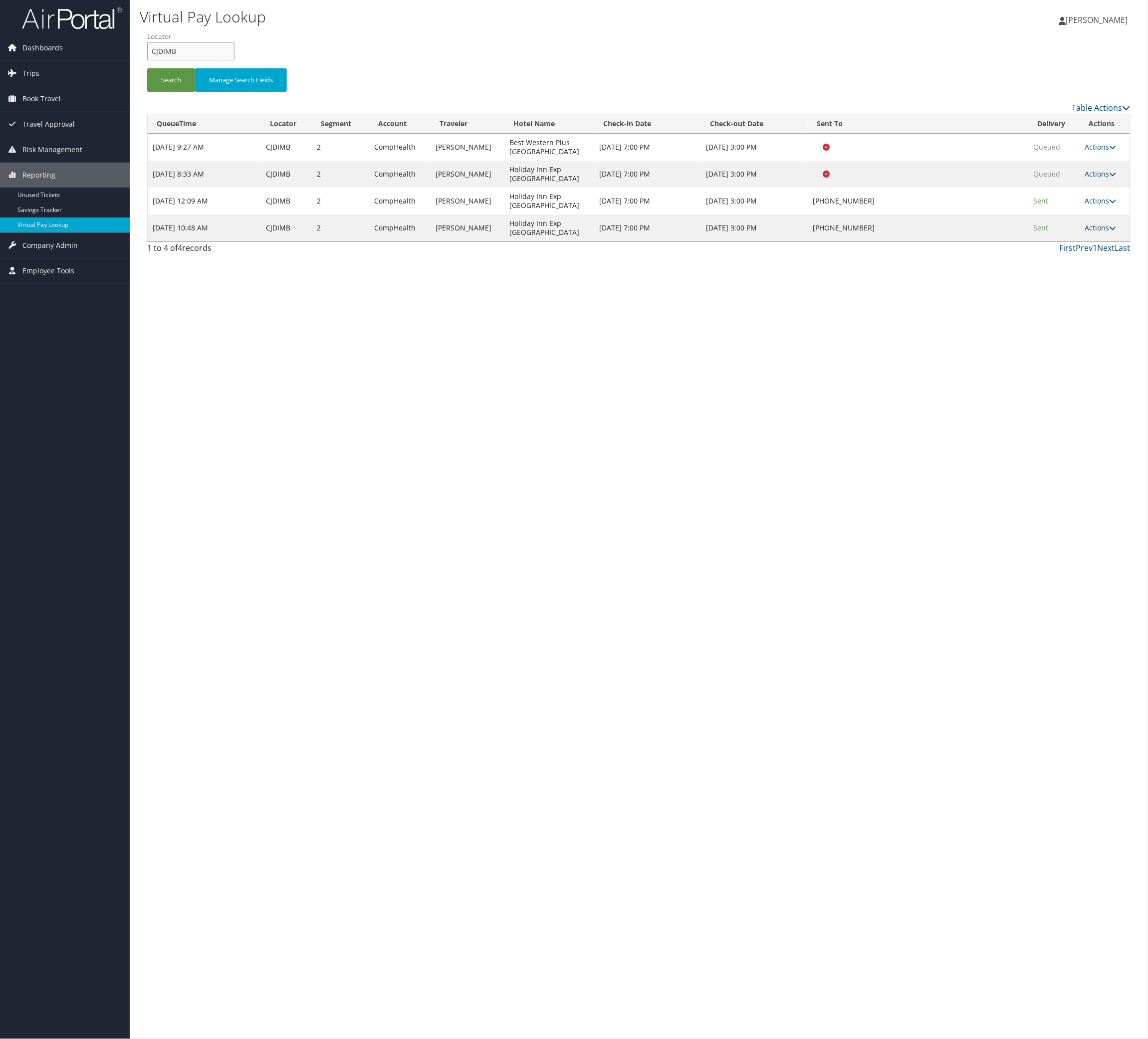
click at [159, 53] on input "CJDIMB" at bounding box center [191, 51] width 87 height 18
paste input "NDSZWV"
type input "NDSZWV"
click at [163, 72] on button "Search" at bounding box center [171, 80] width 48 height 23
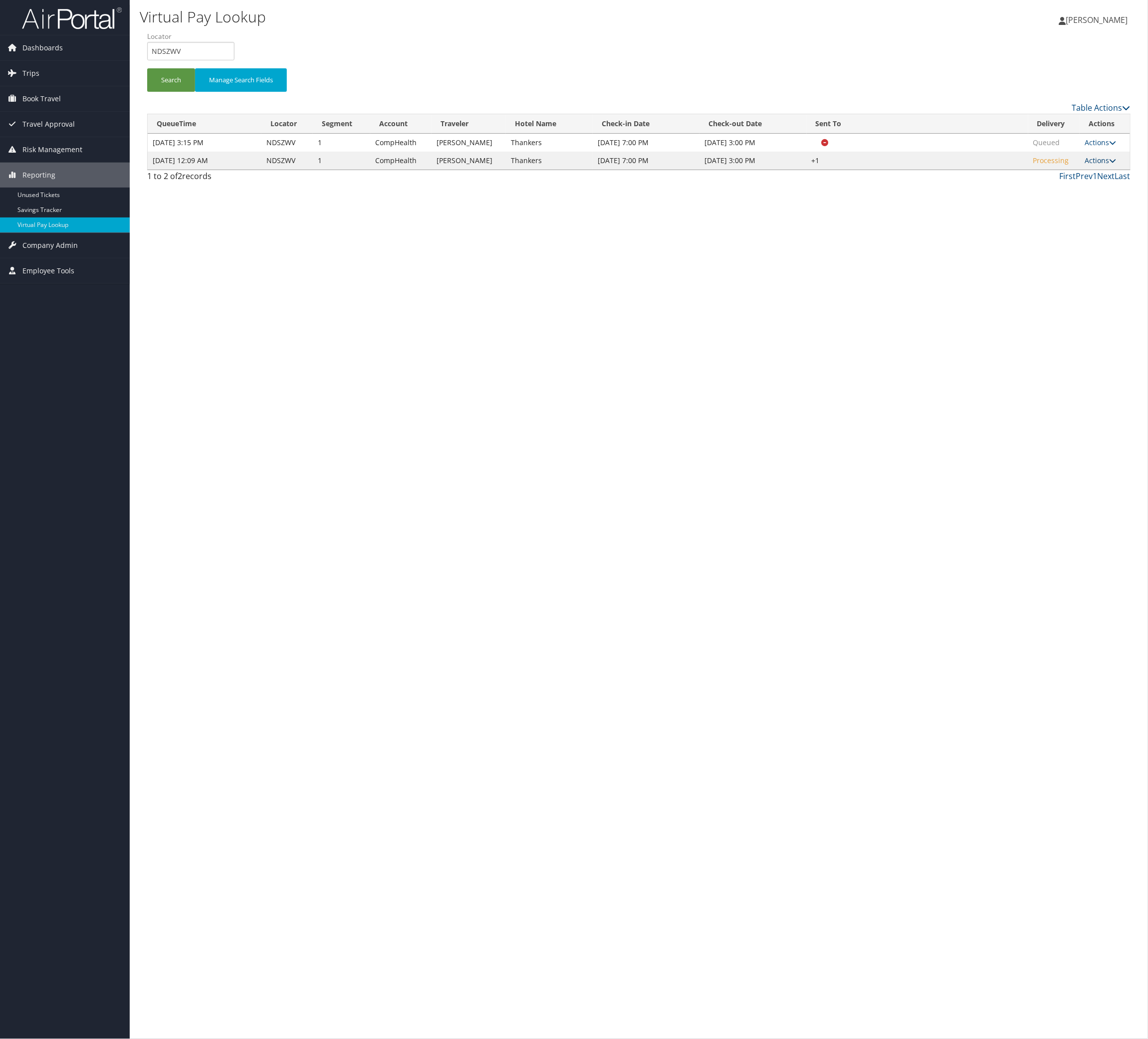
click at [765, 164] on icon at bounding box center [1113, 160] width 7 height 7
click at [765, 205] on link "Logs" at bounding box center [1068, 206] width 85 height 17
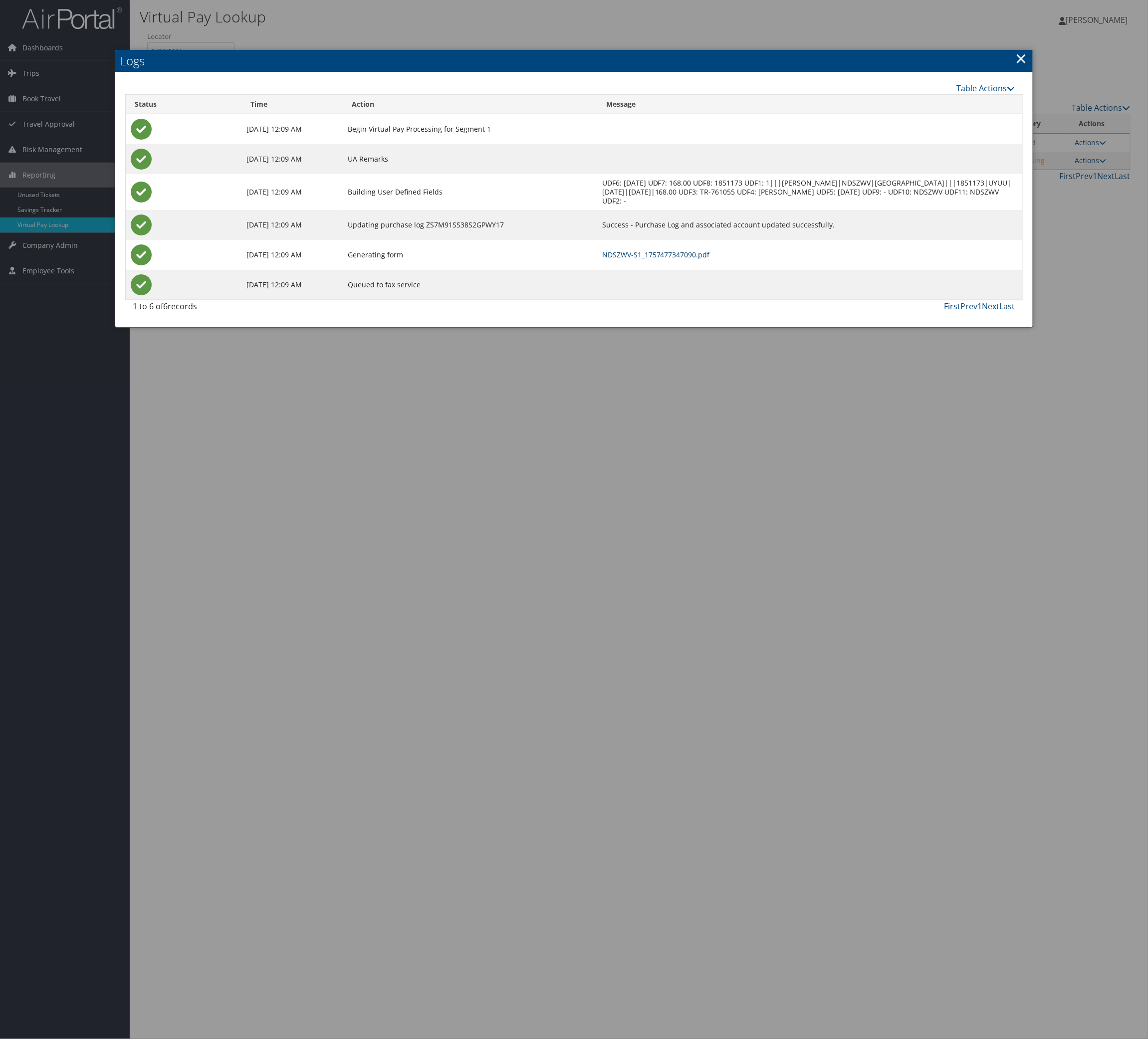
click at [680, 250] on link "NDSZWV-S1_1757477347090.pdf" at bounding box center [656, 254] width 108 height 10
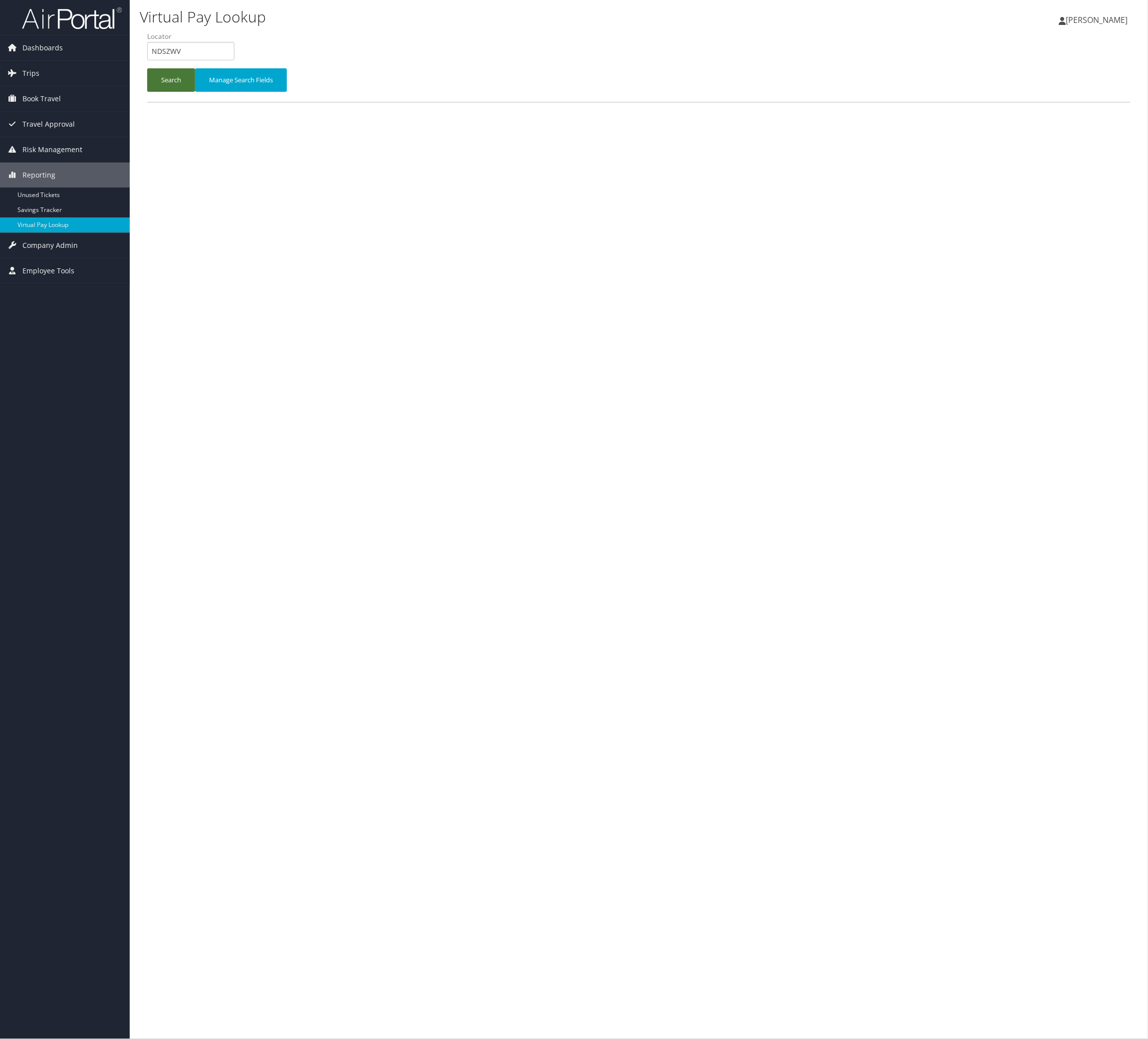
click at [153, 78] on button "Search" at bounding box center [171, 80] width 48 height 23
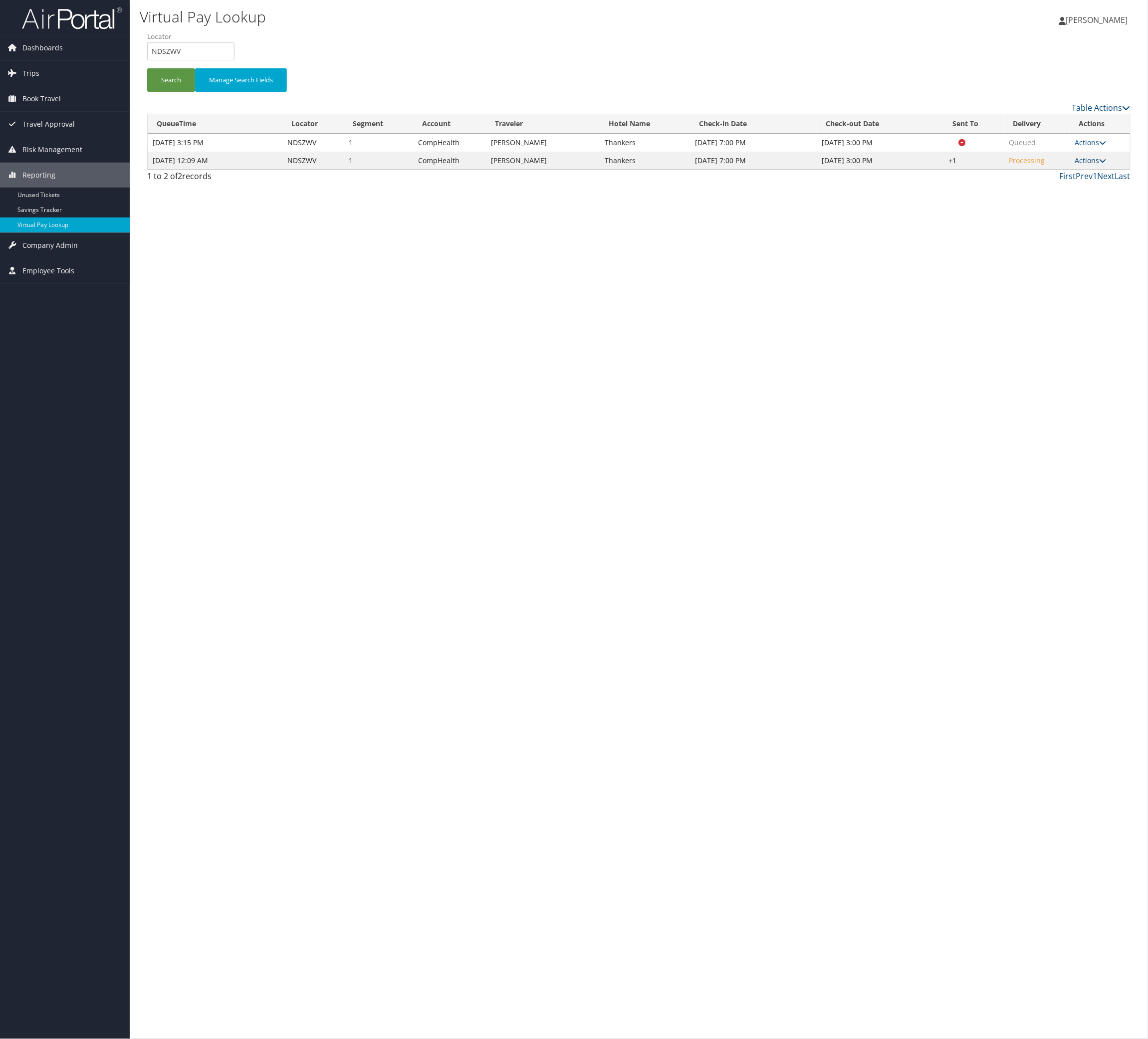
click at [1083, 158] on link "Actions" at bounding box center [1091, 160] width 31 height 10
click at [1080, 171] on link "Resend" at bounding box center [1059, 175] width 85 height 17
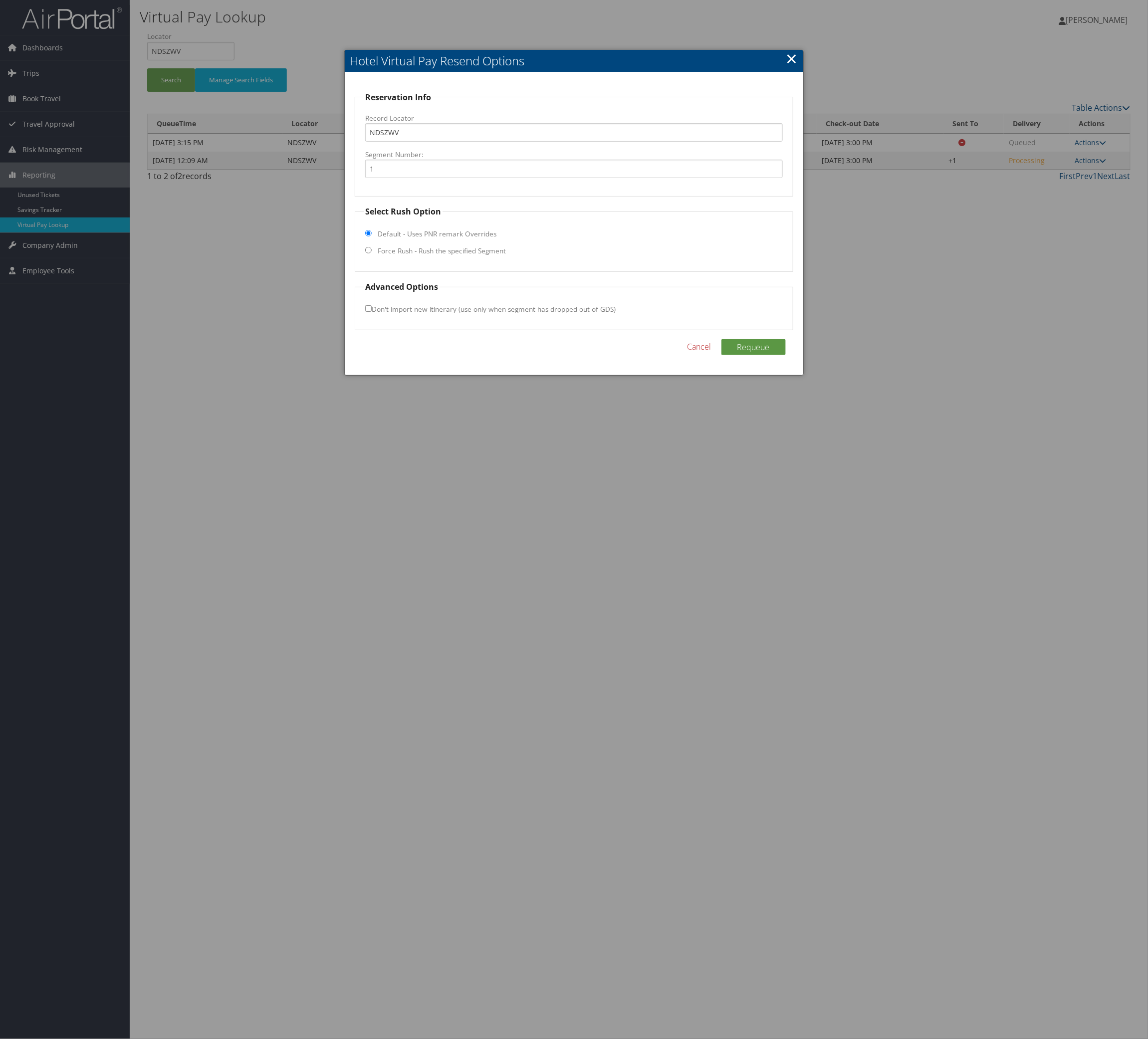
click at [501, 245] on fieldset "Select Rush Option Default - Uses PNR remark Overrides Force Rush - Rush the sp…" at bounding box center [574, 239] width 438 height 66
click at [497, 248] on label "Force Rush - Rush the specified Segment" at bounding box center [441, 250] width 128 height 10
click at [372, 248] on input "Force Rush - Rush the specified Segment" at bounding box center [368, 250] width 7 height 7
radio input "true"
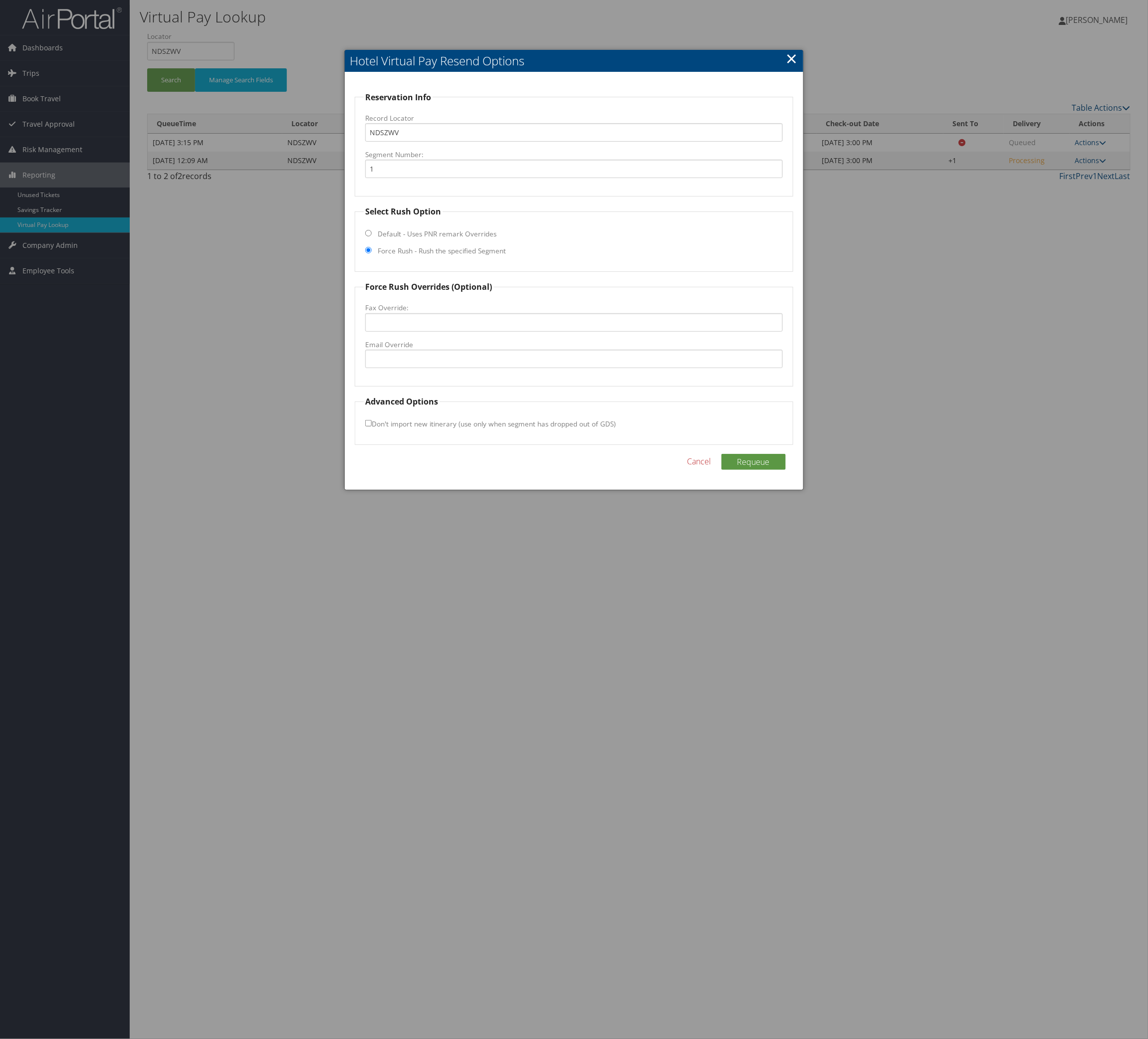
click at [518, 369] on fieldset "Force Rush Overrides (Optional) Fax Override: Email Override" at bounding box center [574, 334] width 438 height 106
drag, startPoint x: 669, startPoint y: 338, endPoint x: 667, endPoint y: 360, distance: 22.1
click at [669, 344] on fieldset "Force Rush Overrides (Optional) Fax Override: Email Override" at bounding box center [574, 334] width 438 height 106
click at [667, 360] on input "Email Override" at bounding box center [574, 359] width 417 height 18
paste input "[EMAIL_ADDRESS][DOMAIN_NAME]"
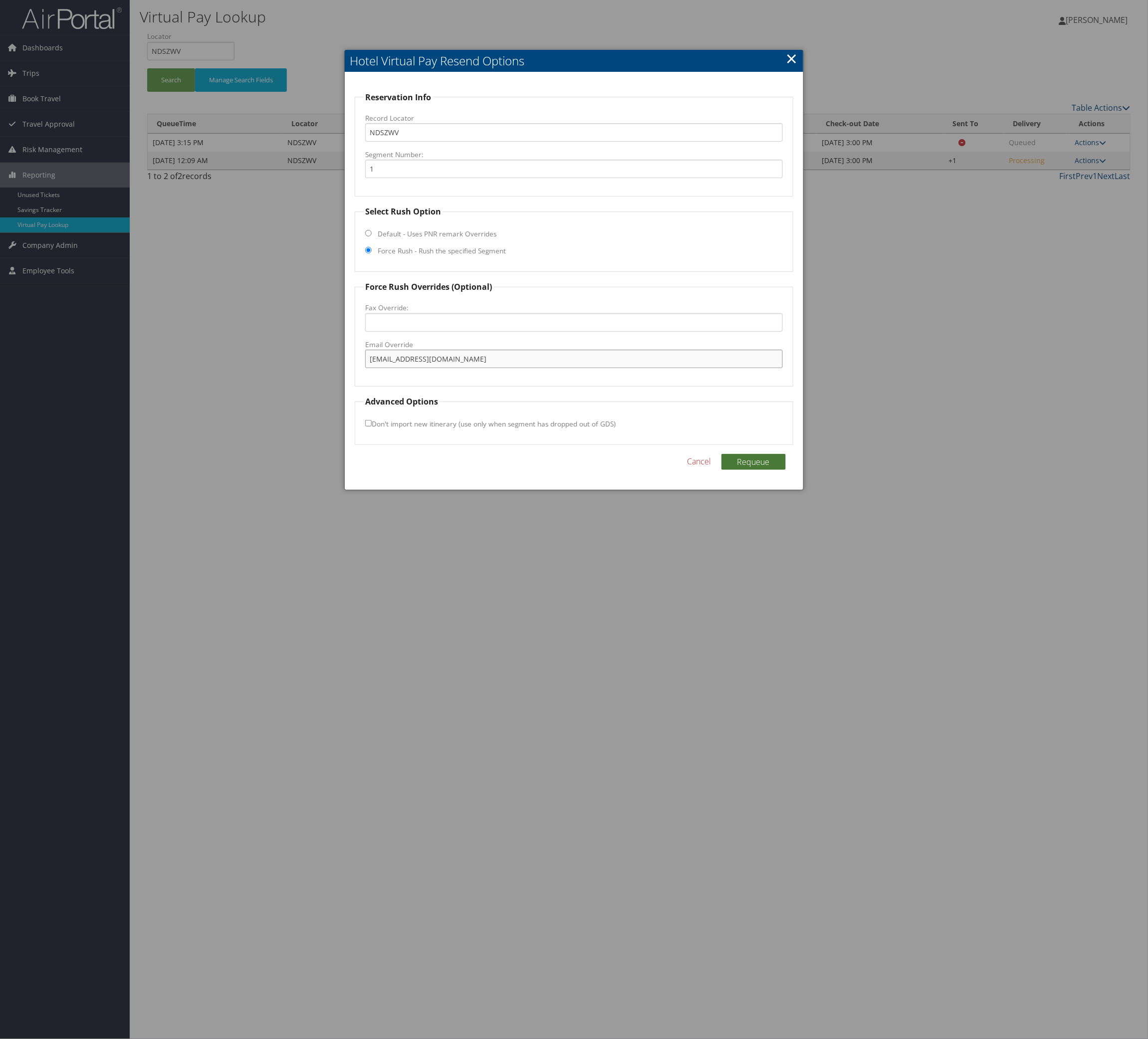
type input "[EMAIL_ADDRESS][DOMAIN_NAME]"
click at [729, 464] on button "Requeue" at bounding box center [754, 462] width 65 height 16
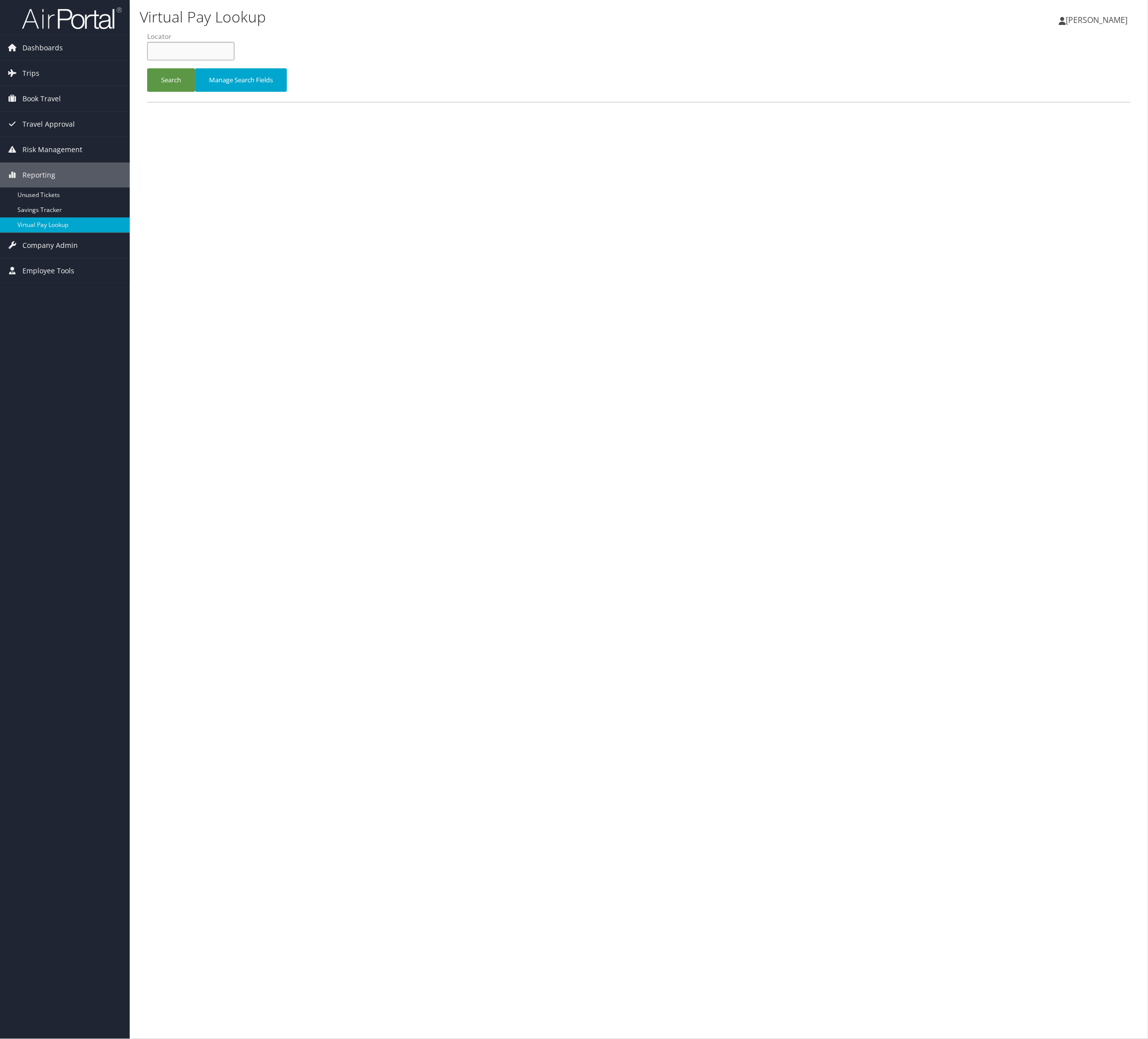
paste input "QKIWVN"
type input "QKIWVN"
click at [165, 83] on button "Search" at bounding box center [171, 80] width 48 height 23
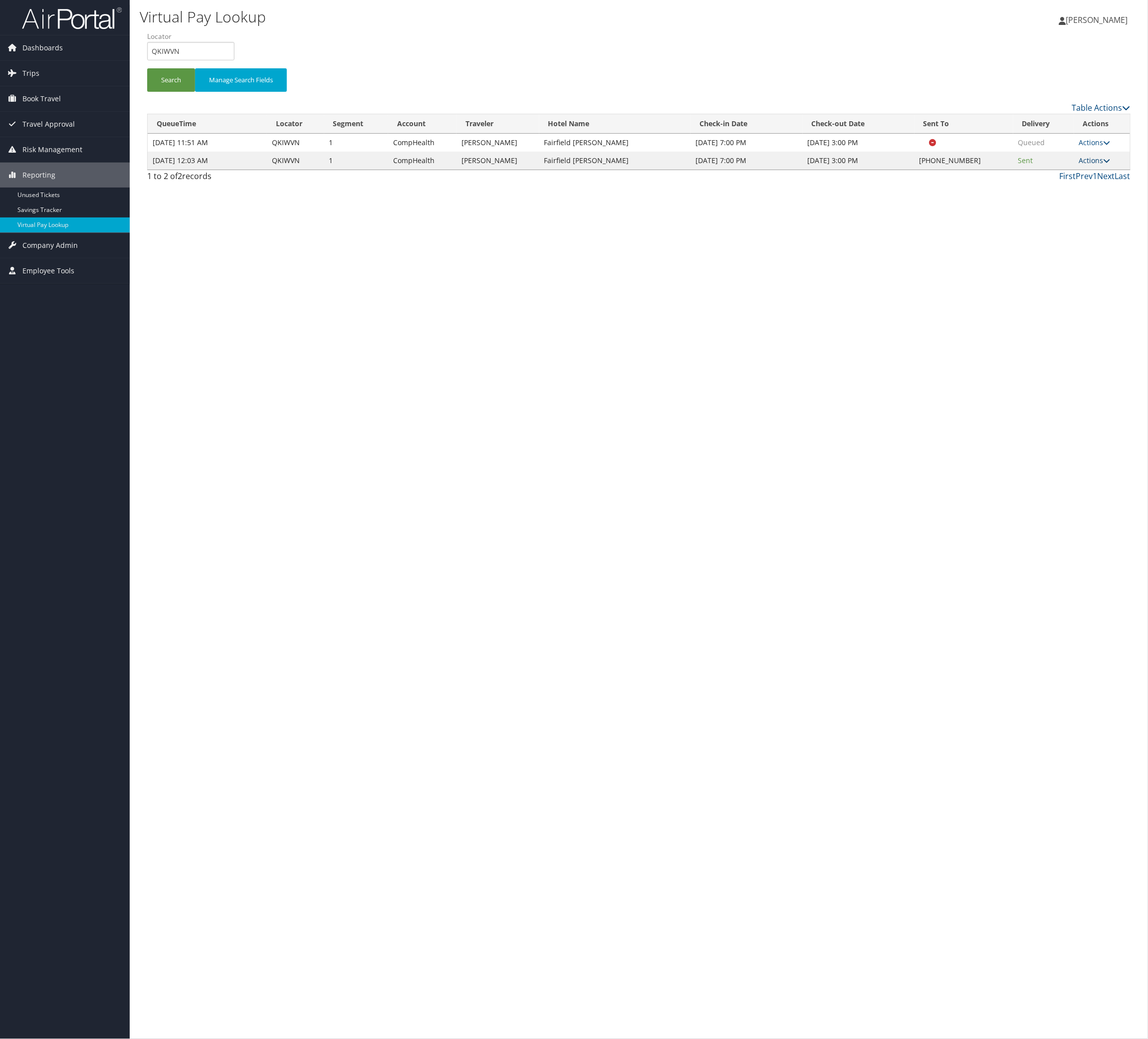
click at [1080, 164] on link "Actions" at bounding box center [1095, 160] width 31 height 10
click at [1085, 196] on link "Logs" at bounding box center [1064, 192] width 85 height 17
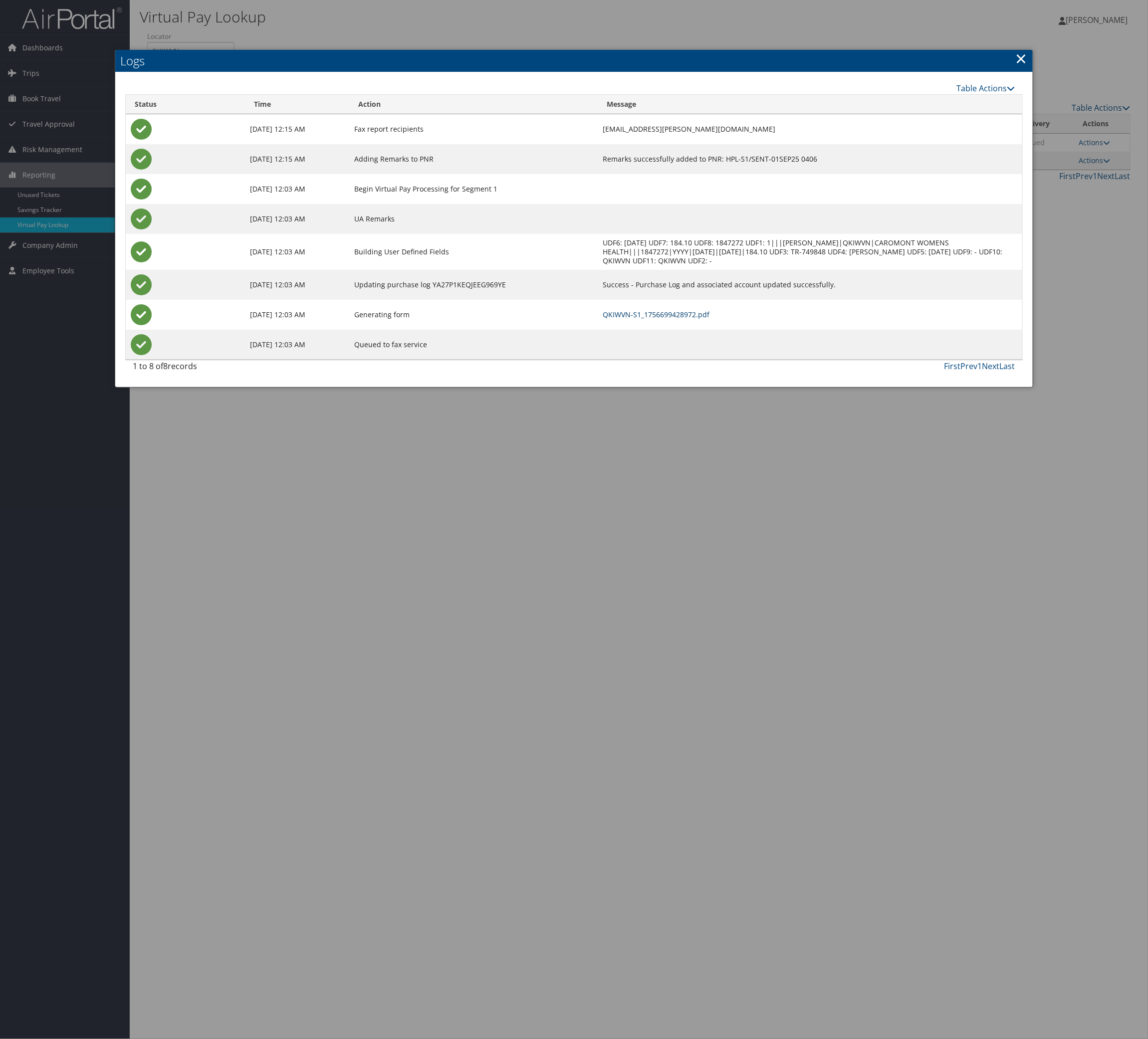
click at [673, 314] on link "QKIWVN-S1_1756699428972.pdf" at bounding box center [656, 314] width 107 height 10
